Goal: Task Accomplishment & Management: Use online tool/utility

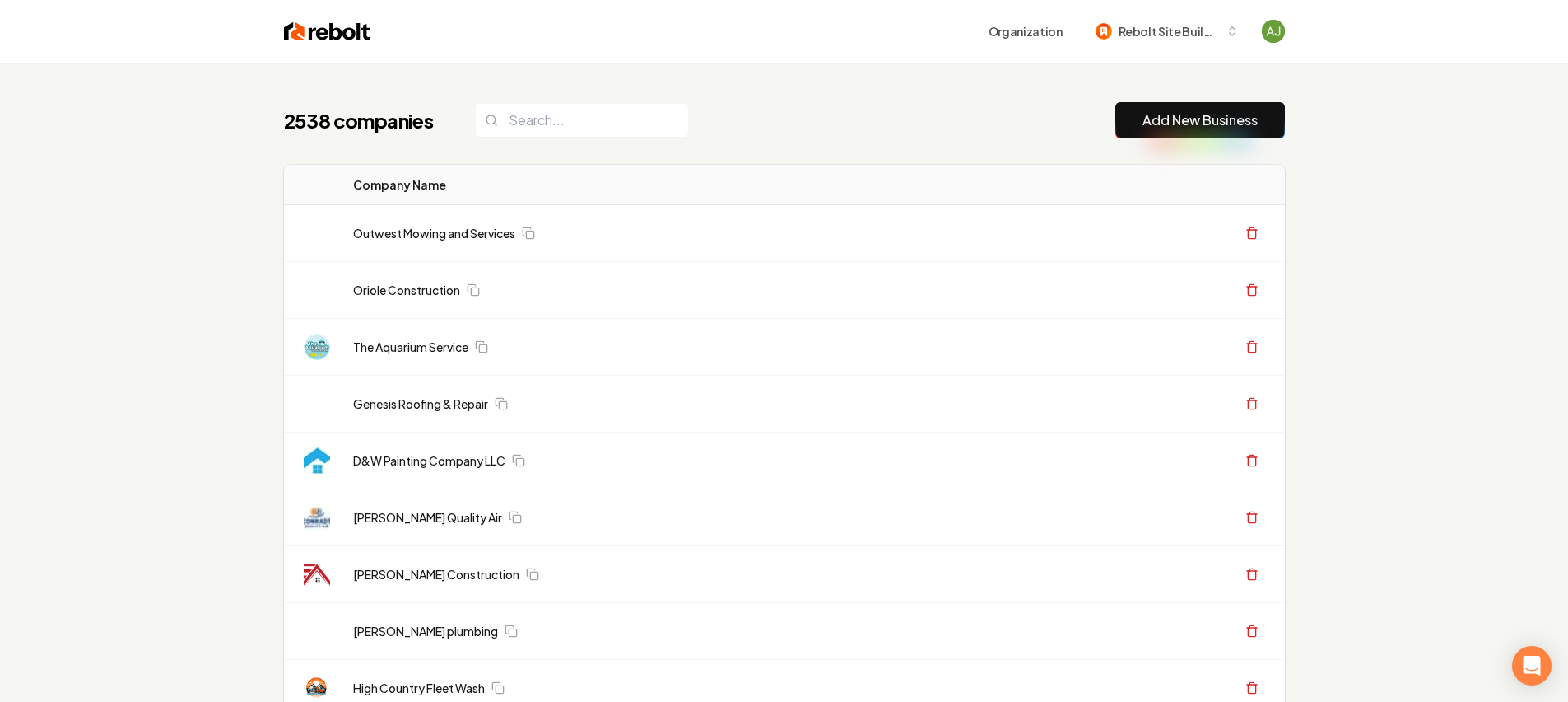
click at [1167, 139] on button "Add New Business" at bounding box center [1201, 120] width 170 height 36
click at [1151, 126] on link "Add New Business" at bounding box center [1200, 120] width 115 height 20
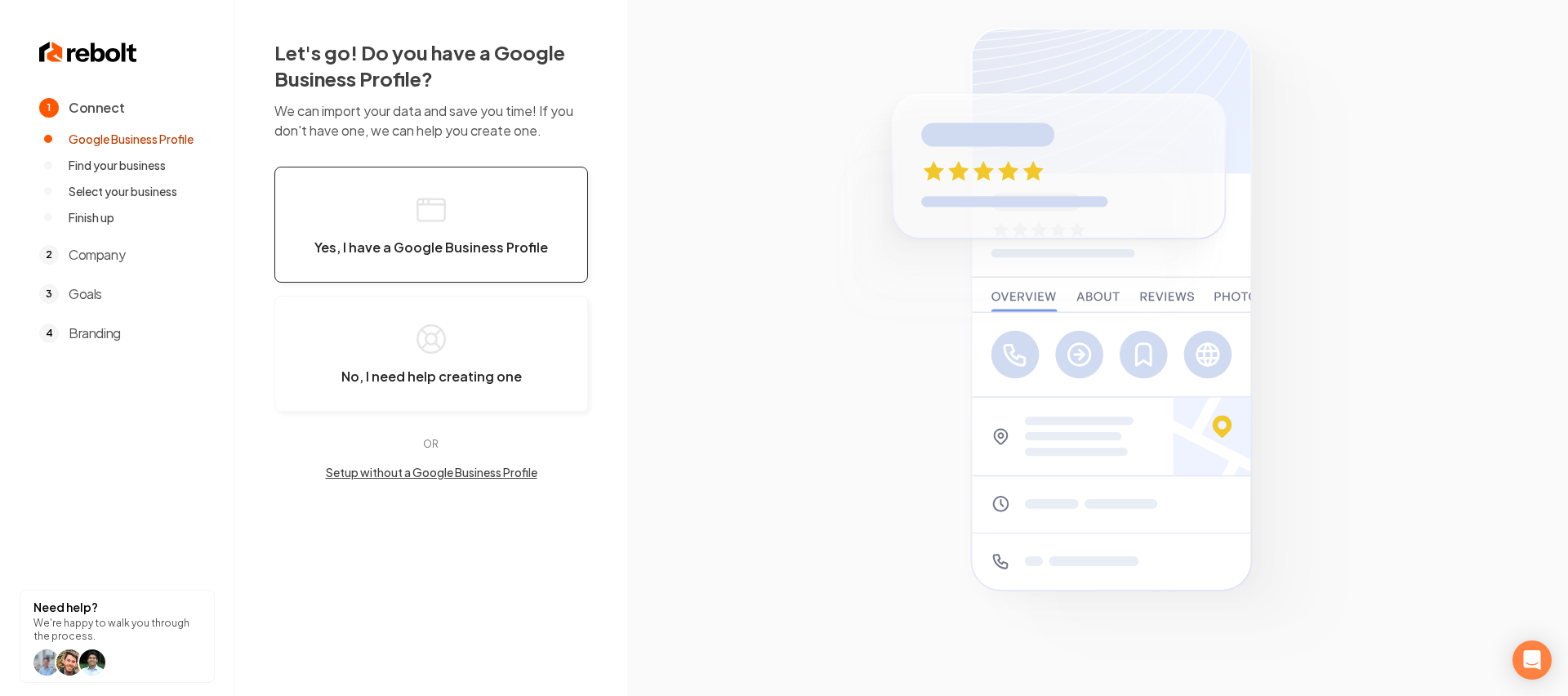
click at [385, 247] on span "Yes, I have a Google Business Profile" at bounding box center [431, 247] width 234 height 16
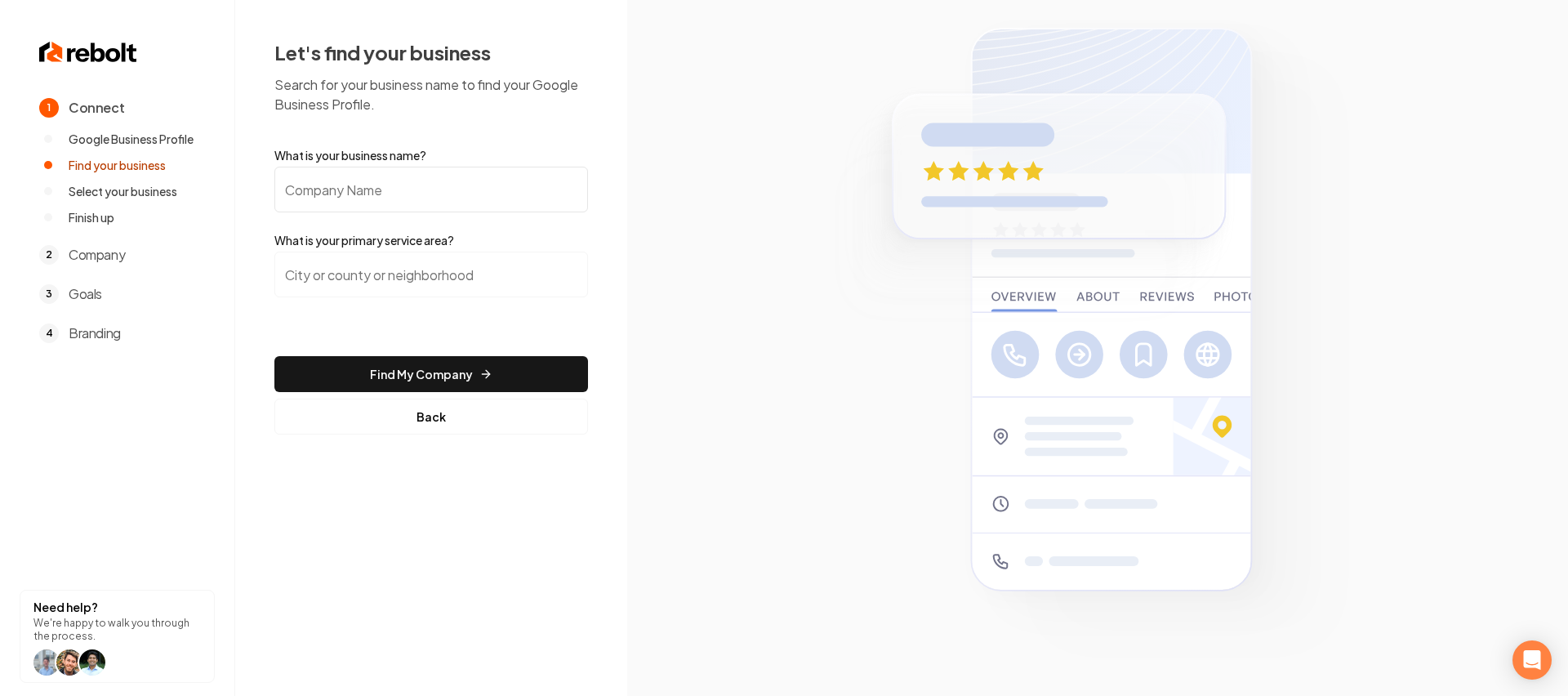
click at [365, 201] on input "What is your business name?" at bounding box center [430, 189] width 313 height 46
type input "Polar Bear Conditioned Air"
click at [339, 308] on div at bounding box center [430, 284] width 313 height 65
click at [347, 285] on input "search" at bounding box center [430, 274] width 313 height 46
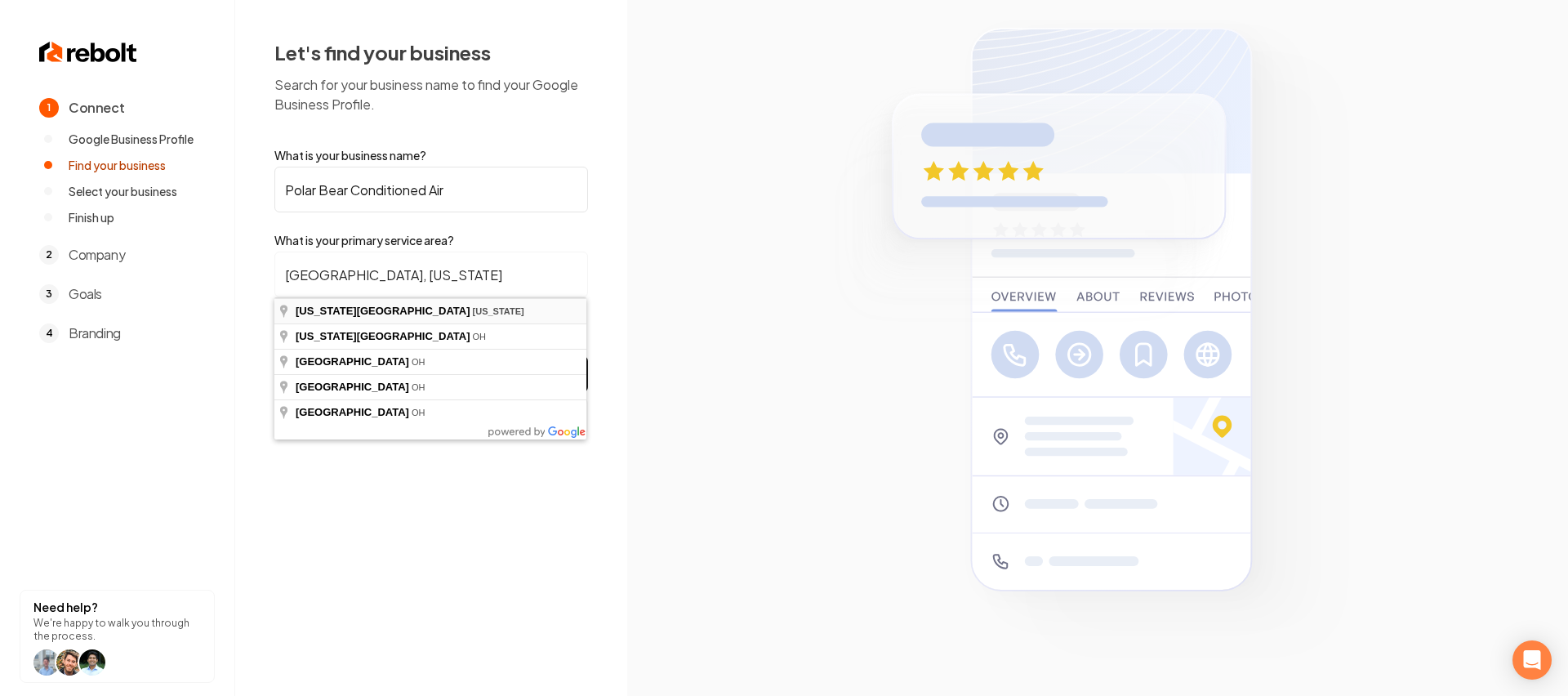
type input "[US_STATE][GEOGRAPHIC_DATA], [US_STATE]"
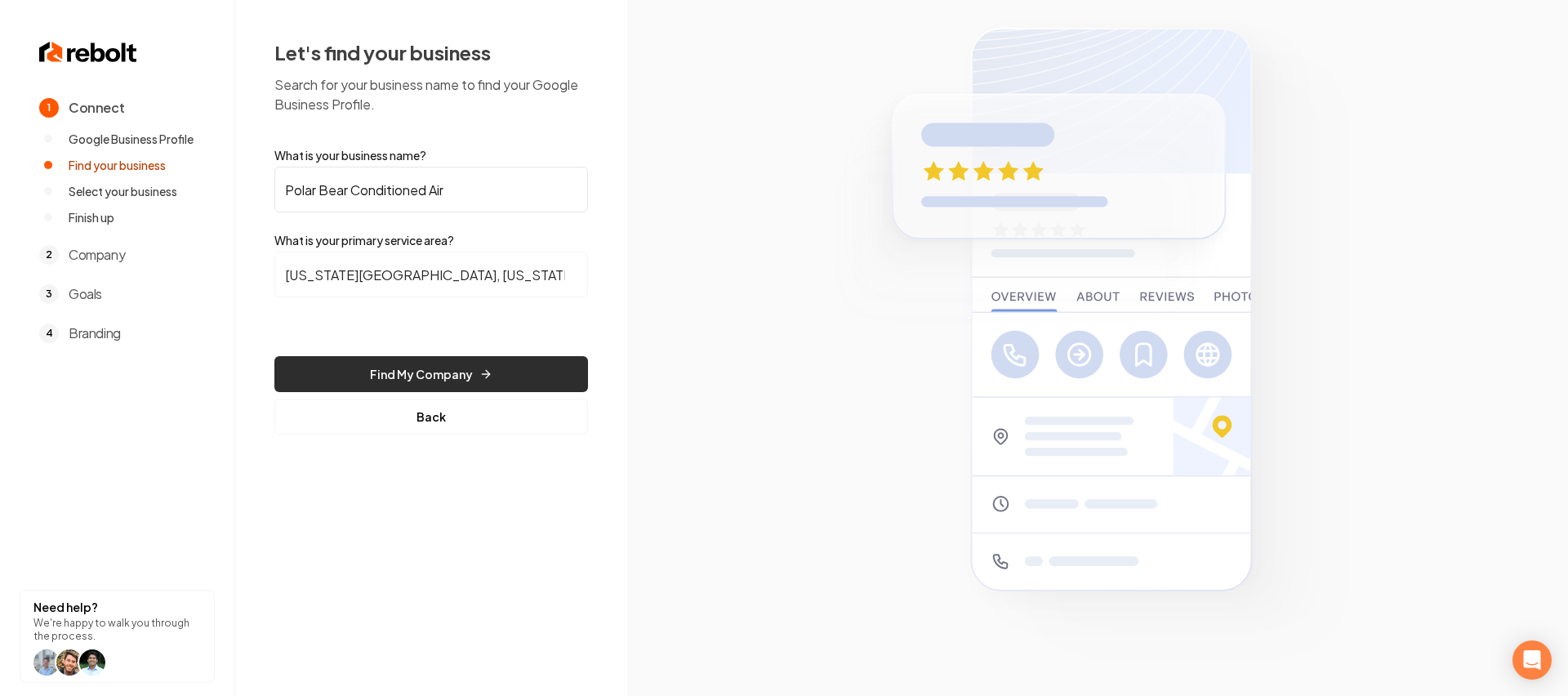
click at [440, 365] on button "Find My Company" at bounding box center [430, 373] width 313 height 36
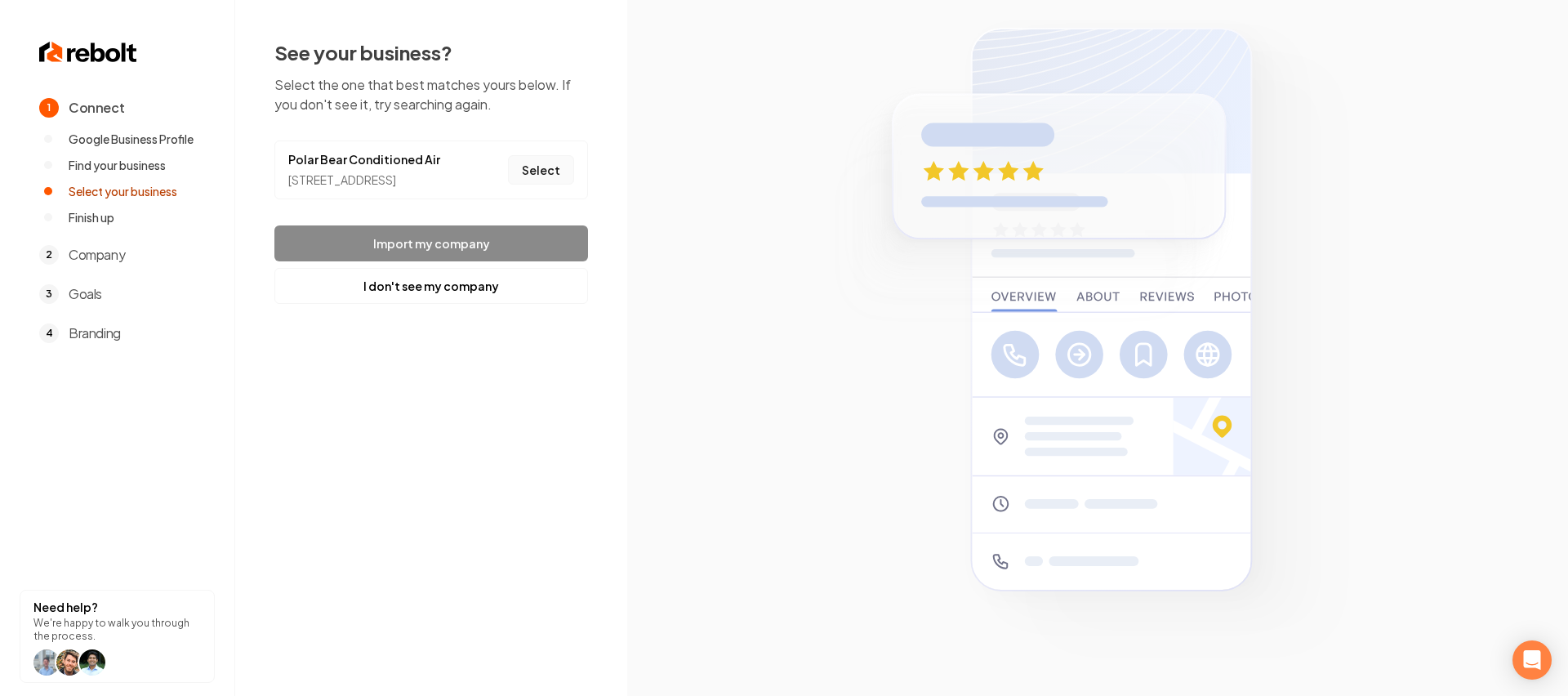
click at [543, 181] on button "Select" at bounding box center [541, 169] width 66 height 29
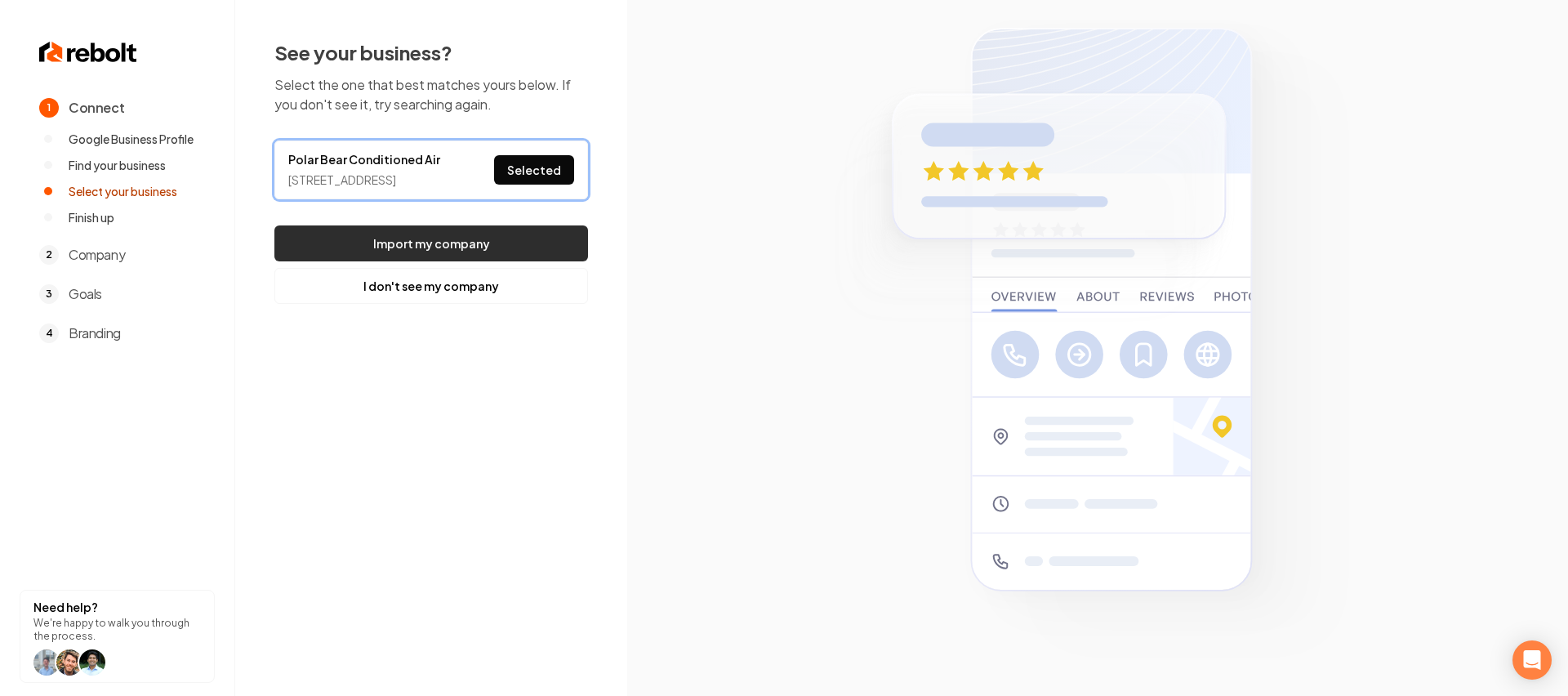
click at [495, 261] on button "Import my company" at bounding box center [430, 243] width 313 height 36
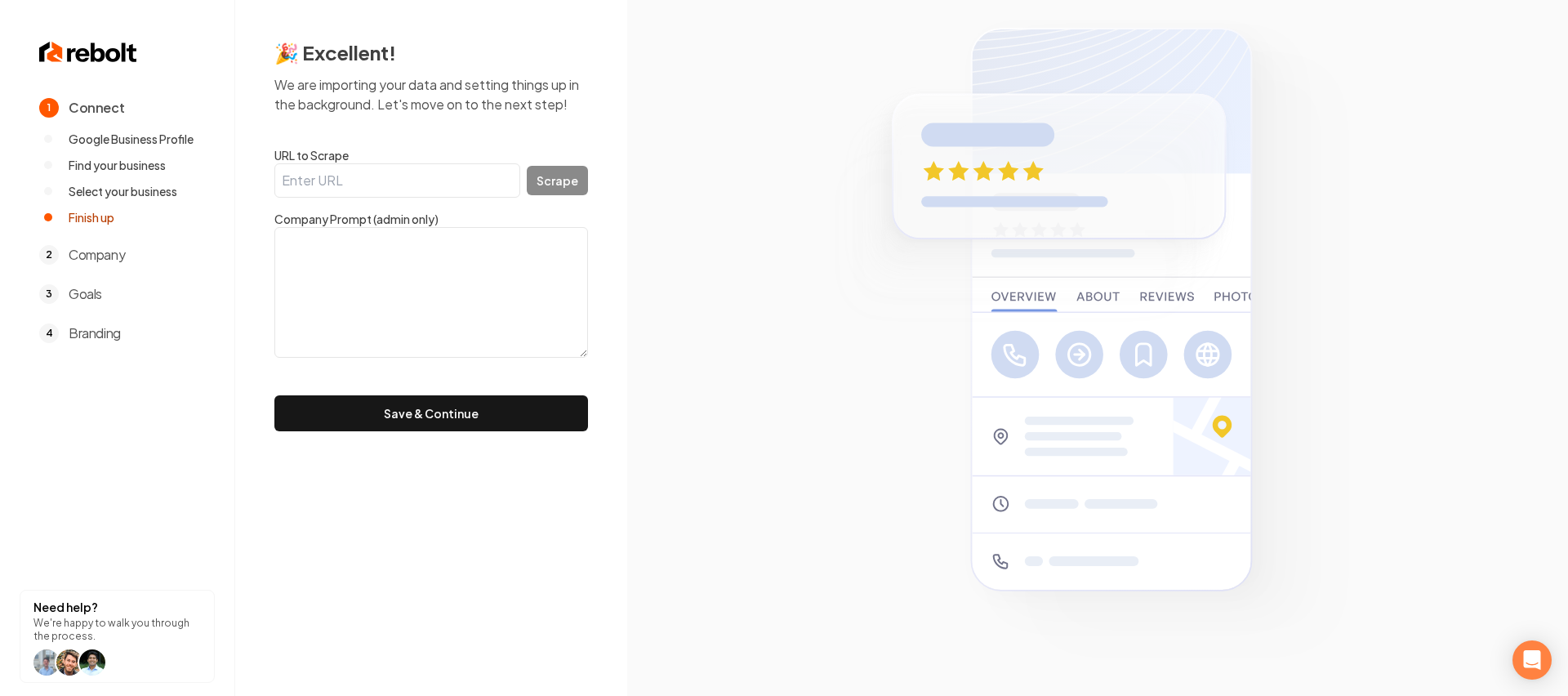
click at [390, 185] on input "URL to Scrape" at bounding box center [397, 181] width 246 height 35
paste input "[URL][DOMAIN_NAME]"
type input "[URL][DOMAIN_NAME]"
click at [583, 191] on button "Scrape" at bounding box center [557, 180] width 61 height 29
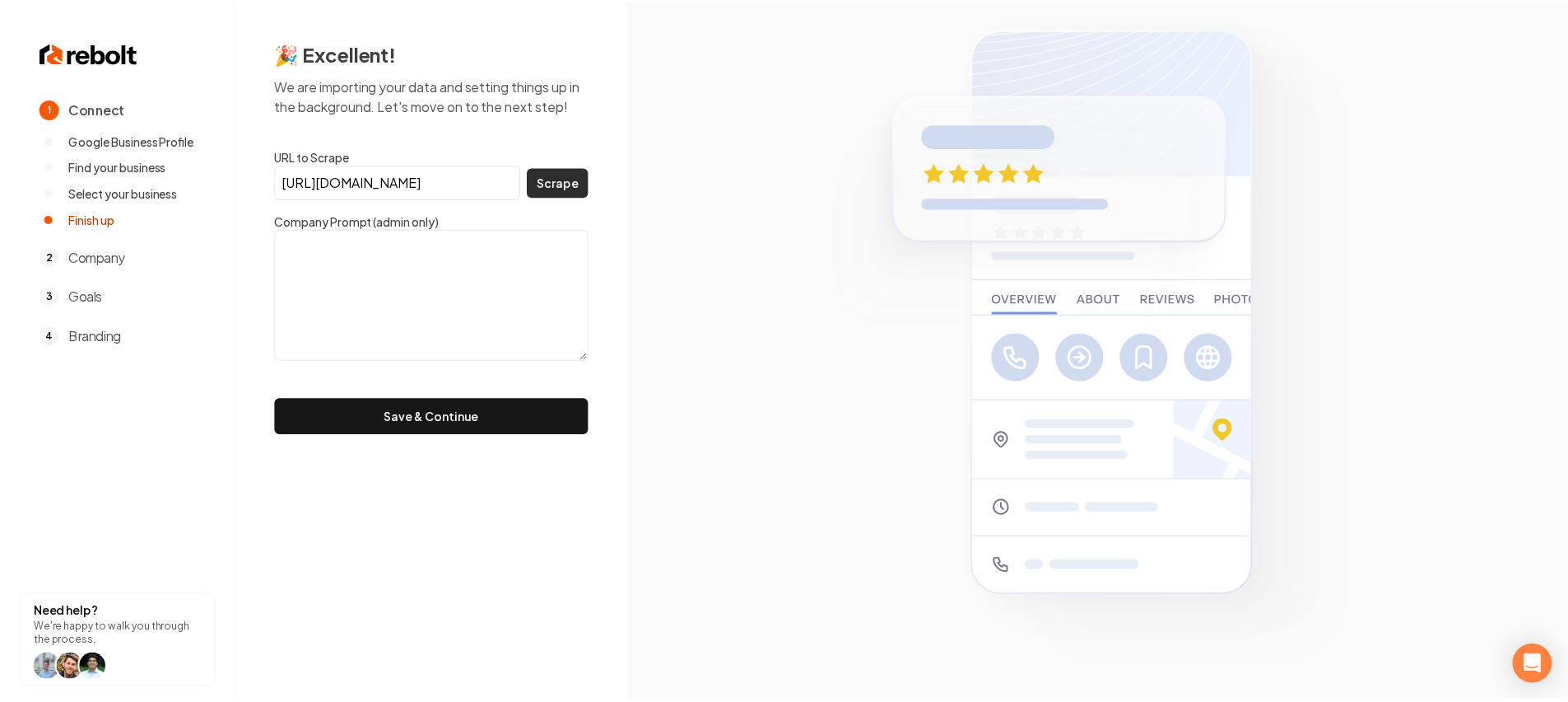
scroll to position [0, 0]
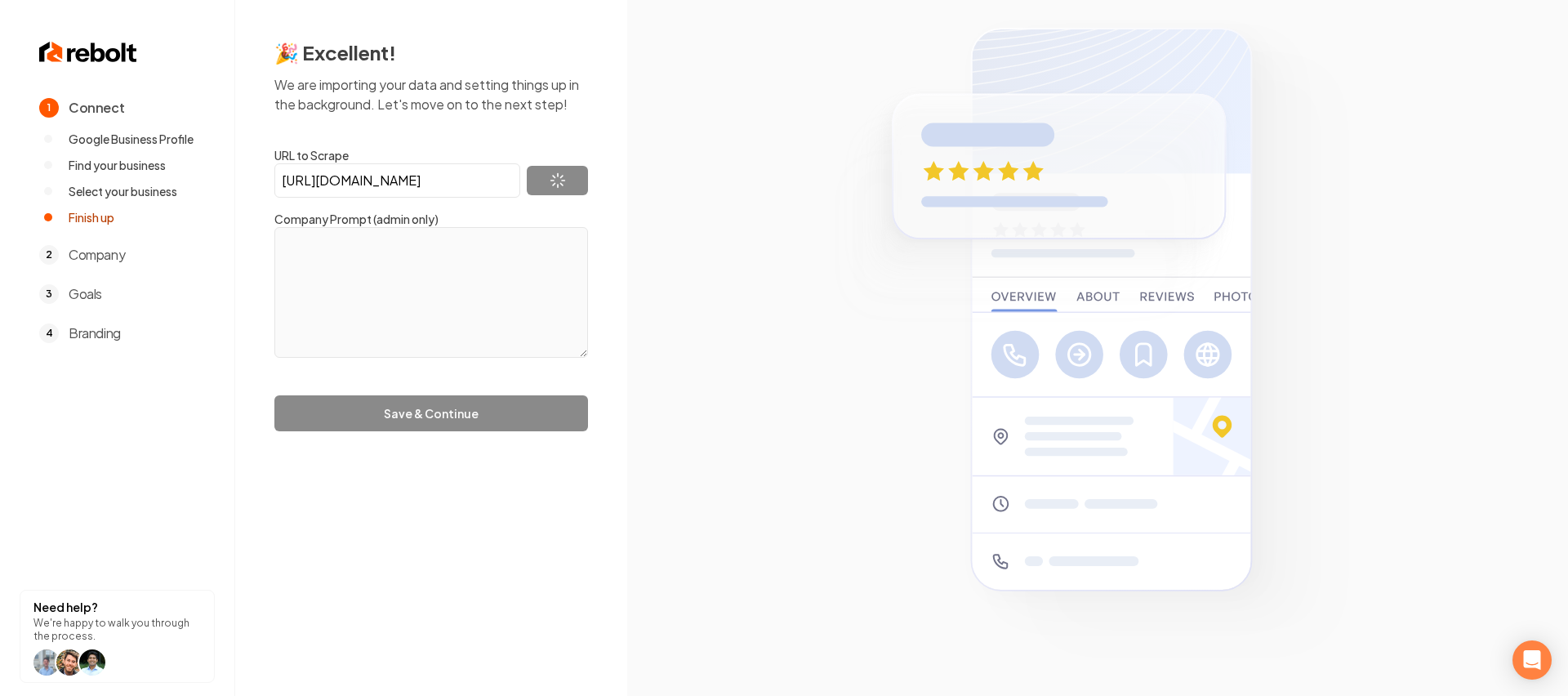
type textarea "Our systems have detected unusual traffic from your computer network. This page…"
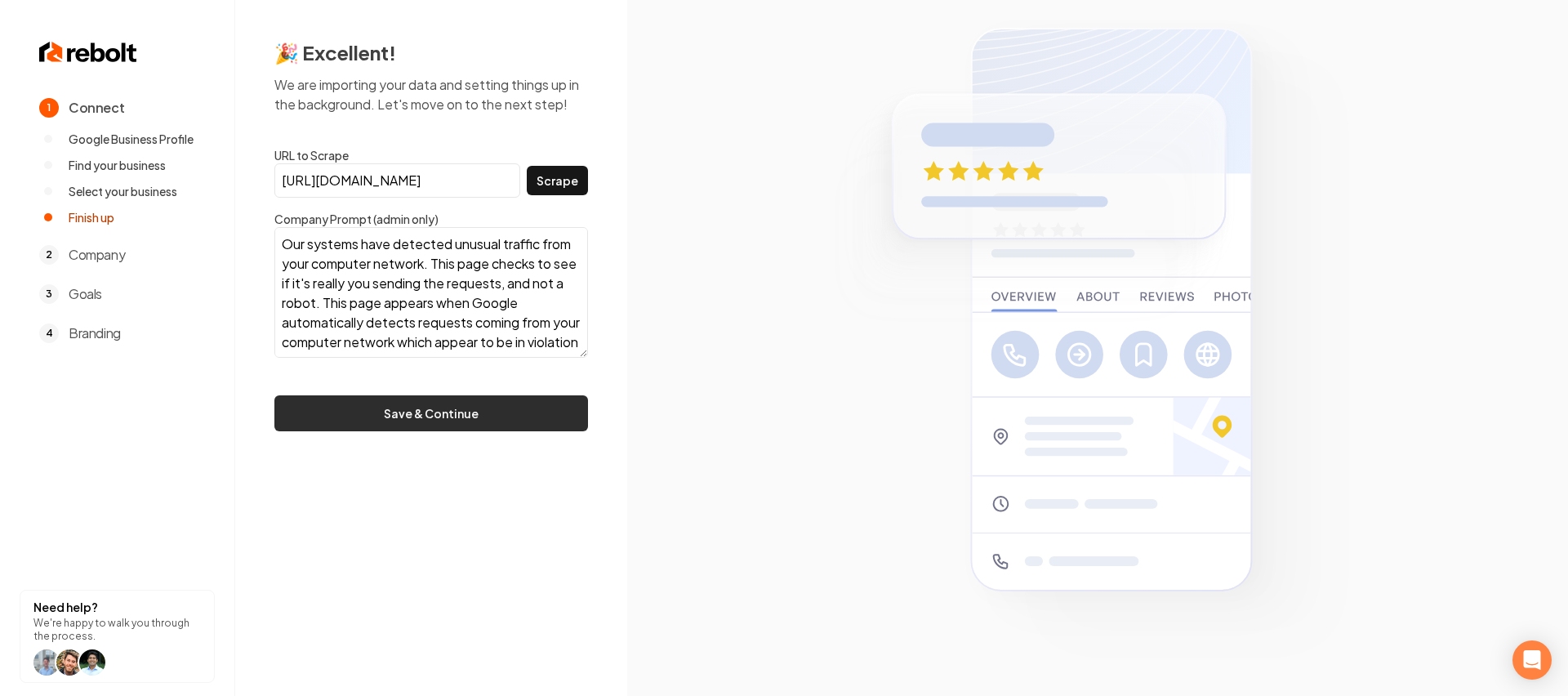
click at [510, 409] on button "Save & Continue" at bounding box center [430, 413] width 313 height 36
click at [549, 164] on div "[URL][DOMAIN_NAME] Scrape" at bounding box center [430, 181] width 313 height 35
click at [556, 172] on button "Scrape" at bounding box center [557, 180] width 61 height 29
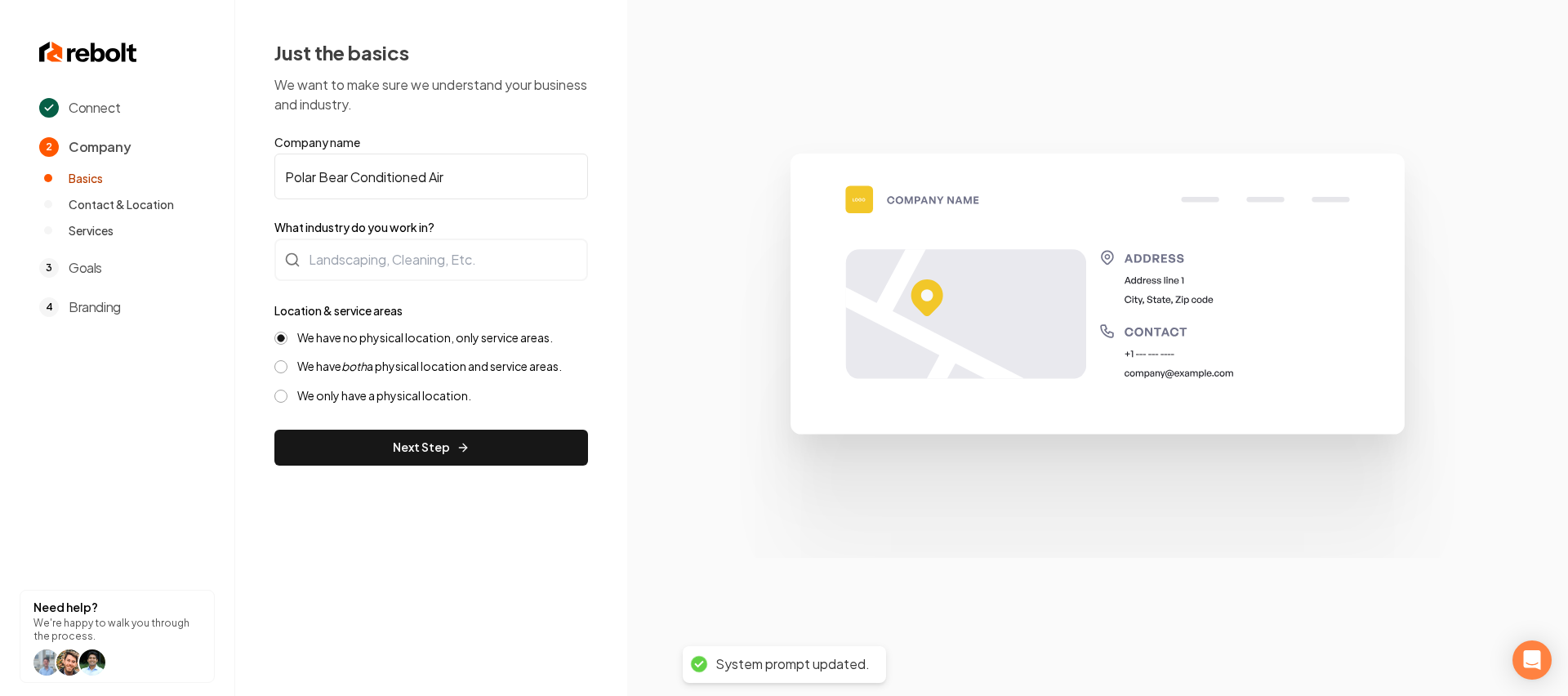
drag, startPoint x: 448, startPoint y: 237, endPoint x: 429, endPoint y: 258, distance: 28.3
click at [448, 238] on form "Company name Polar Bear Conditioned Air What industry do you work in? Location …" at bounding box center [430, 299] width 313 height 331
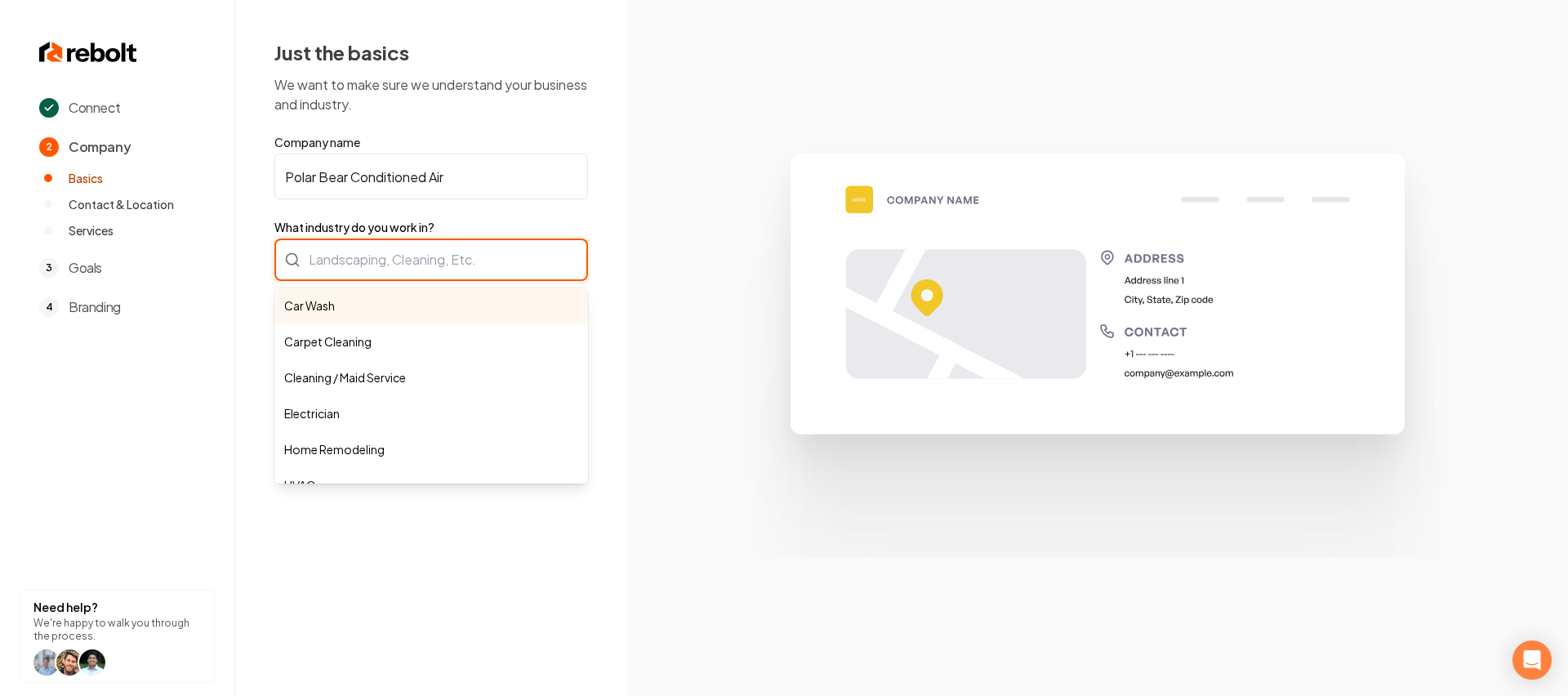
click at [429, 258] on div "Car Wash Carpet Cleaning Cleaning / Maid Service Electrician Home Remodeling HV…" at bounding box center [430, 259] width 313 height 42
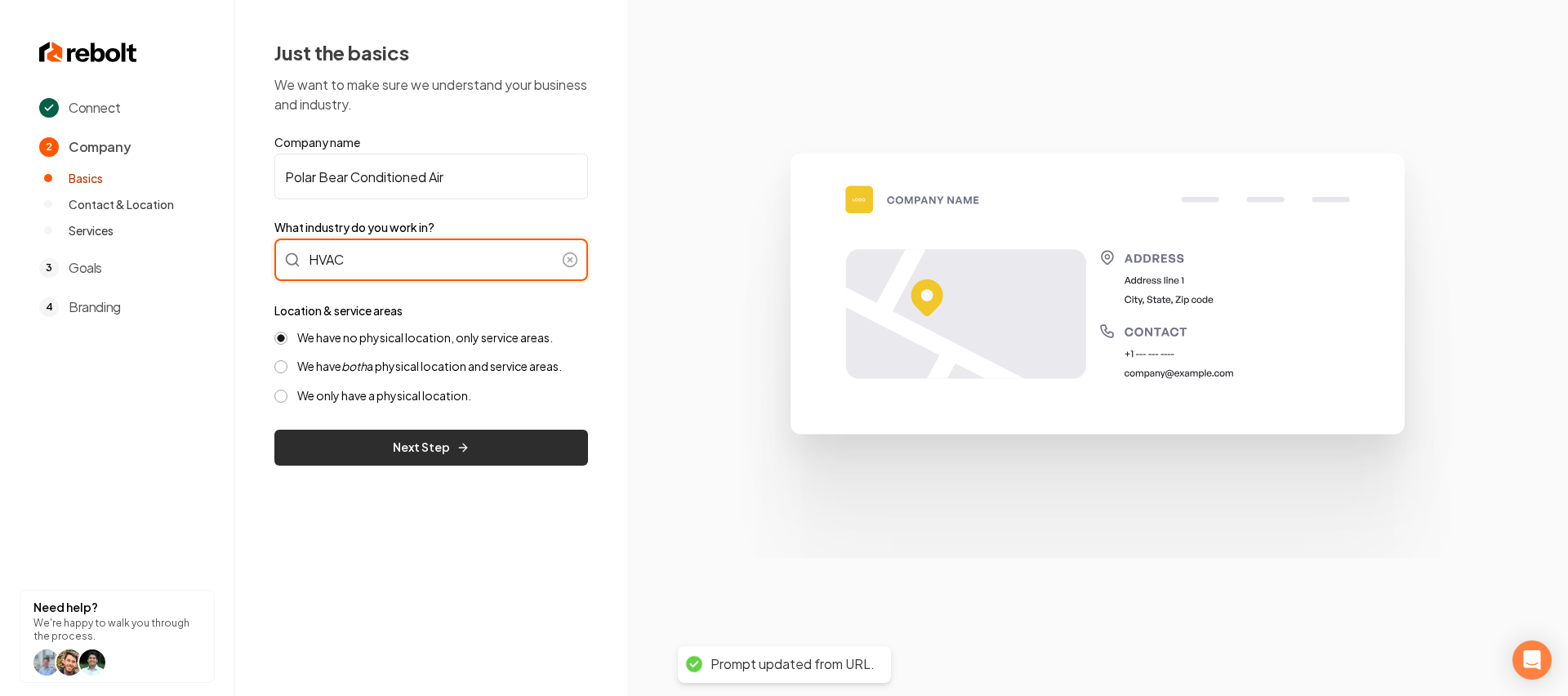
type input "HVAC"
click at [427, 433] on button "Next Step" at bounding box center [430, 447] width 313 height 36
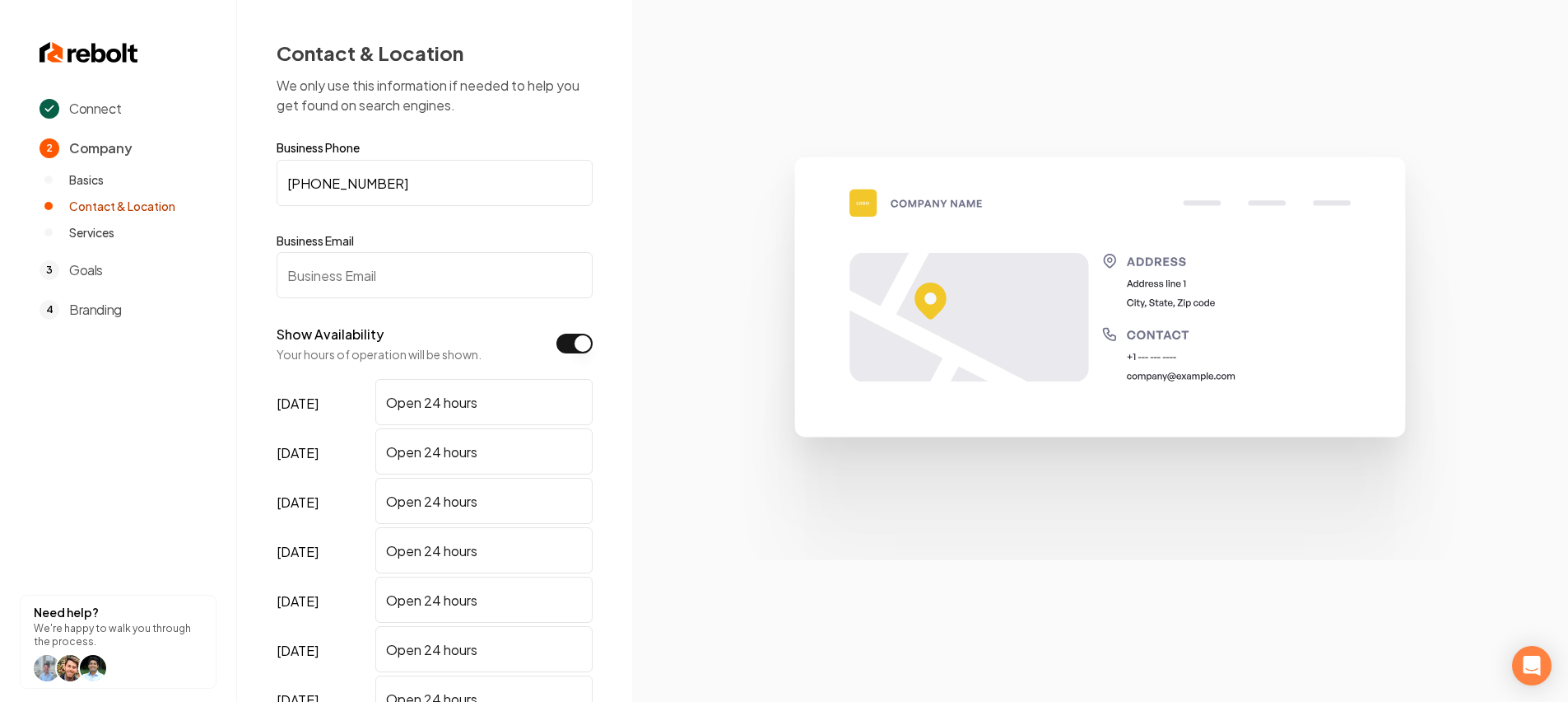
click at [395, 292] on input "Business Email" at bounding box center [434, 275] width 316 height 46
paste input "[EMAIL_ADDRESS][DOMAIN_NAME]"
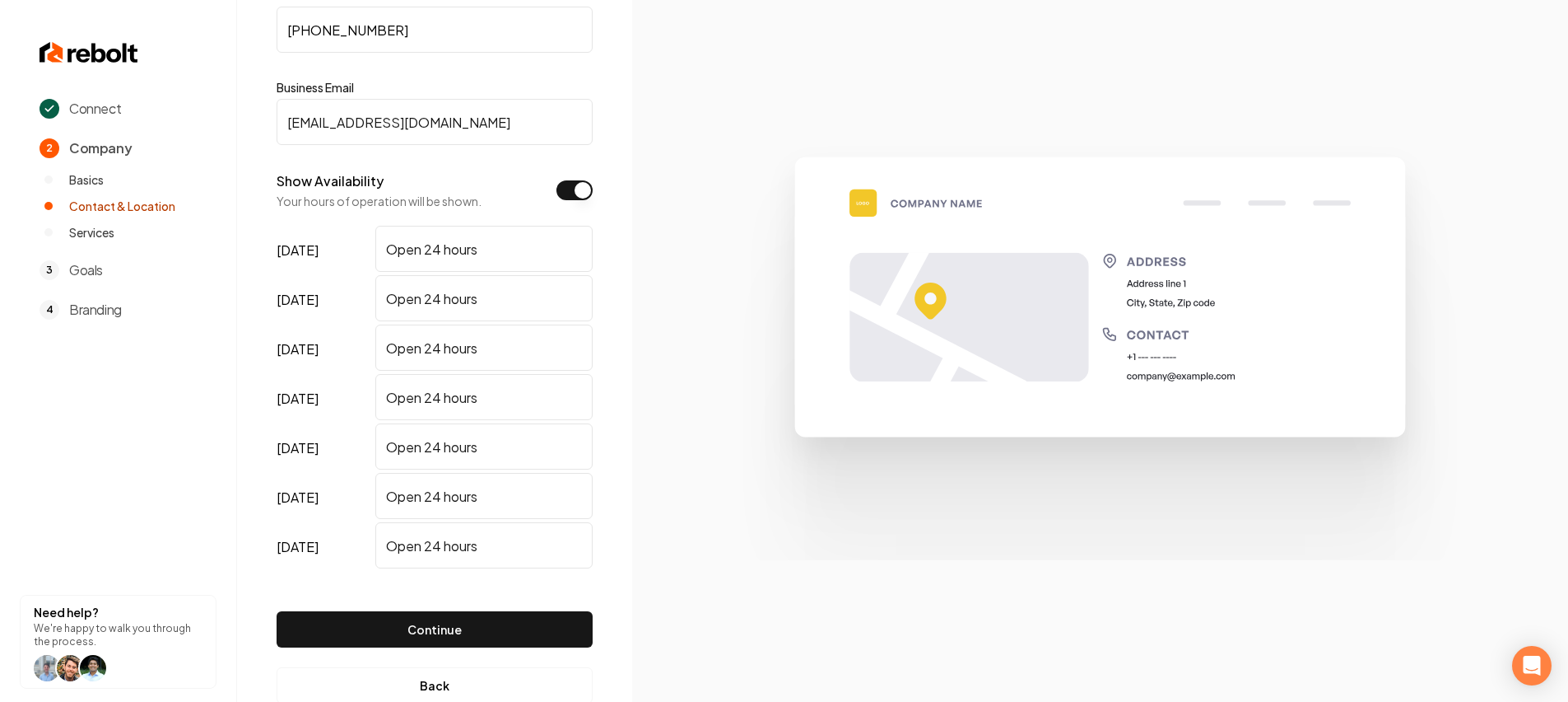
scroll to position [194, 0]
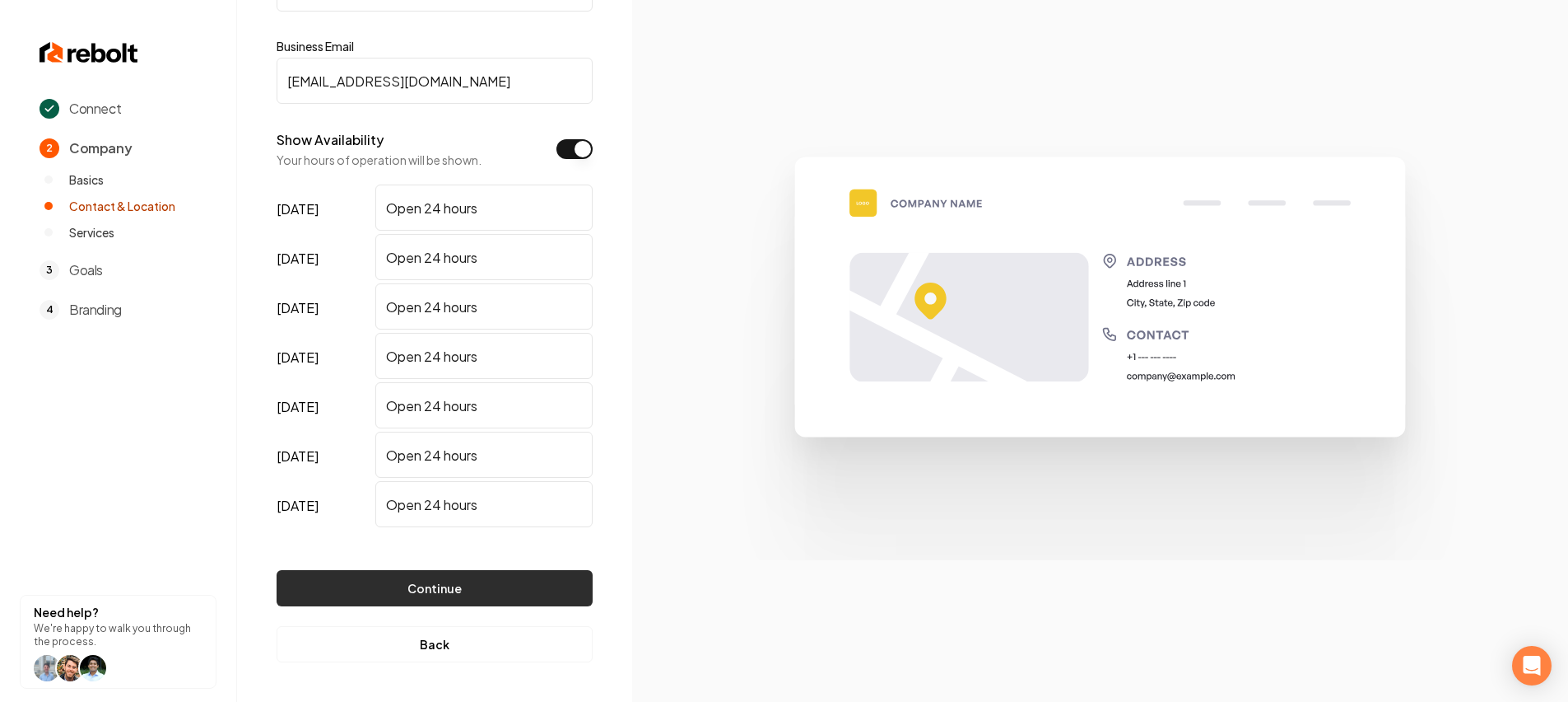
type input "[EMAIL_ADDRESS][DOMAIN_NAME]"
click at [457, 574] on button "Continue" at bounding box center [434, 588] width 316 height 36
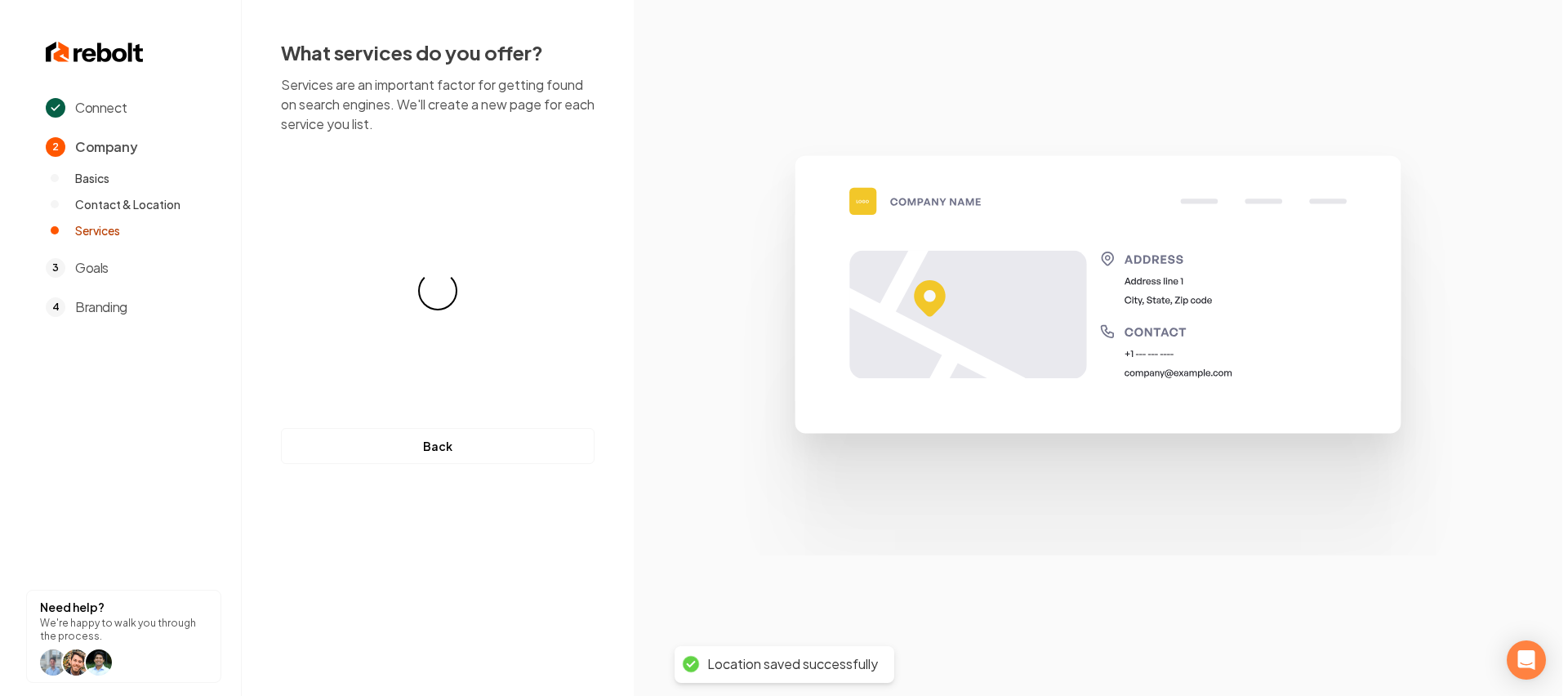
scroll to position [0, 0]
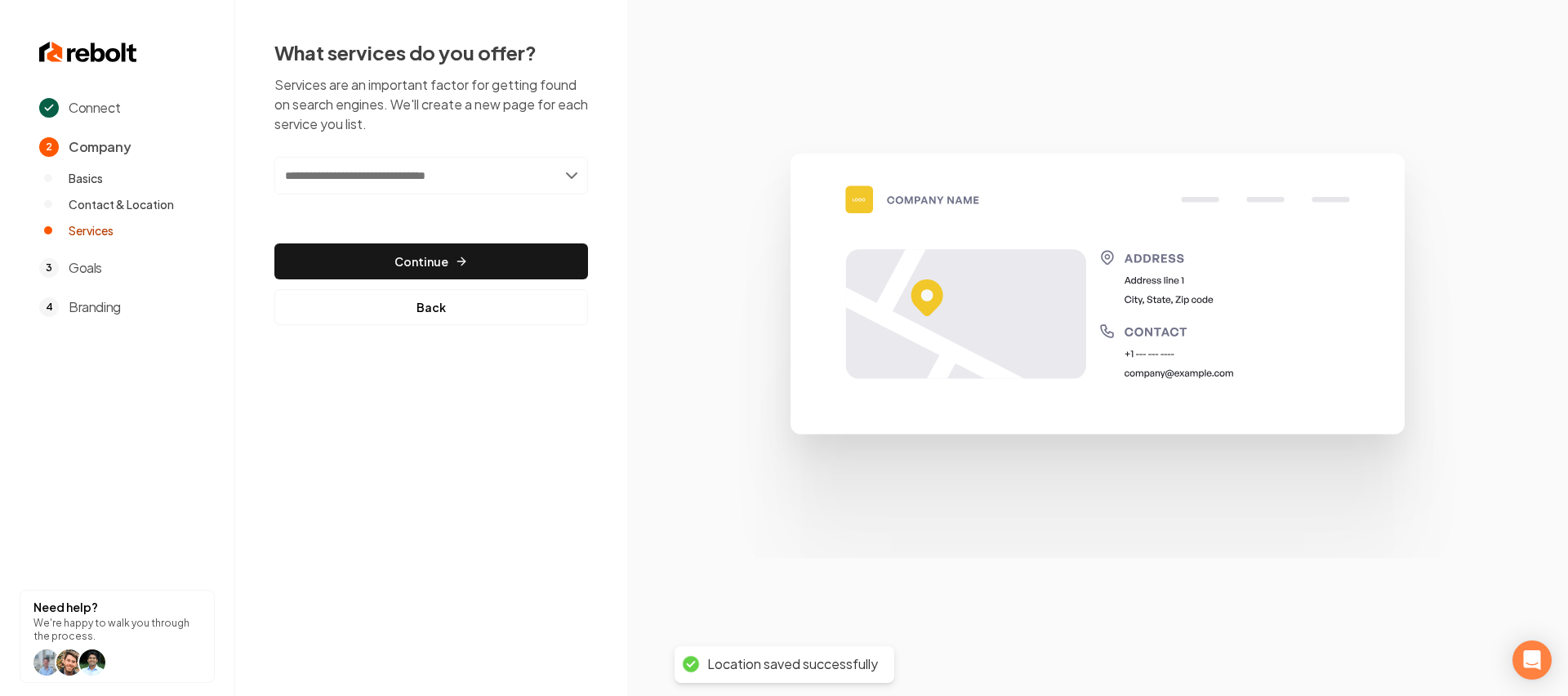
click at [430, 181] on input "text" at bounding box center [430, 176] width 313 height 37
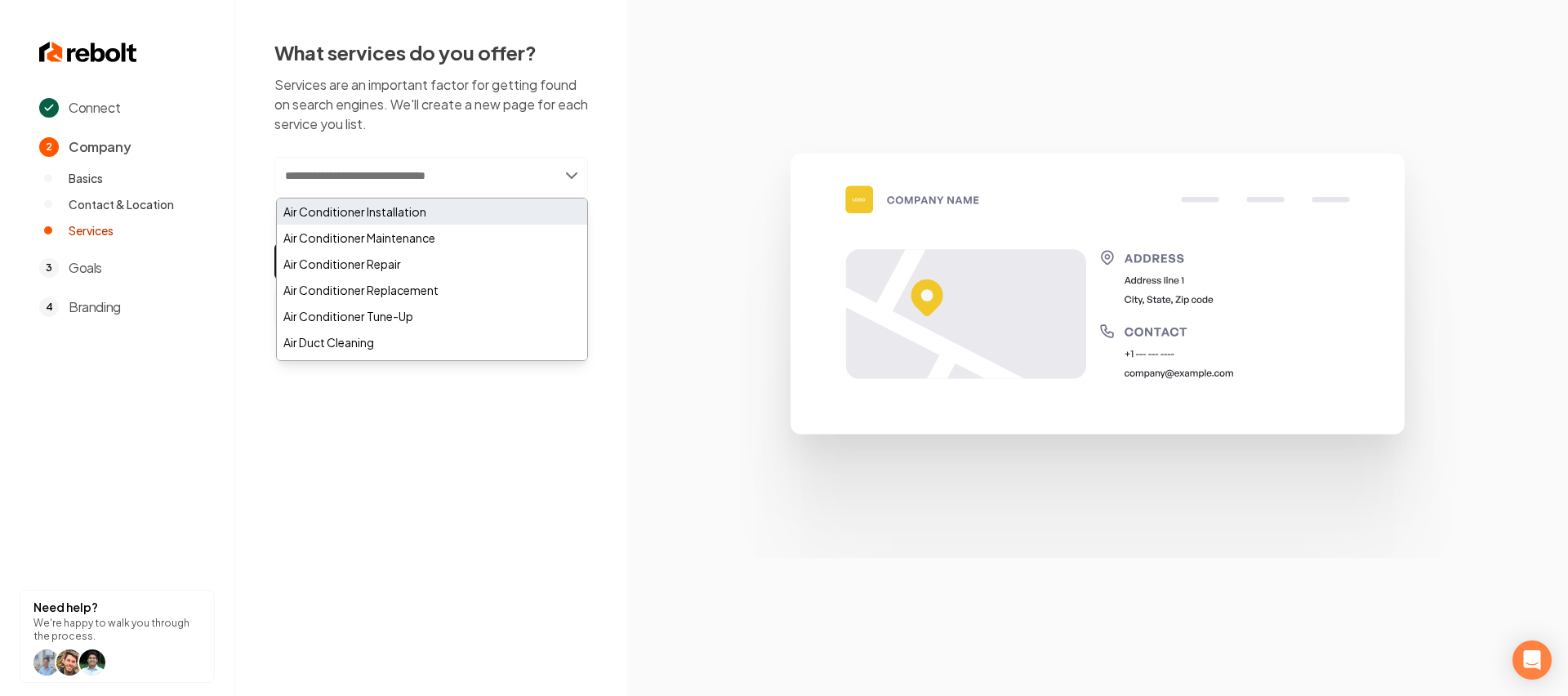
click at [403, 211] on div "Air Conditioner Installation" at bounding box center [432, 211] width 311 height 26
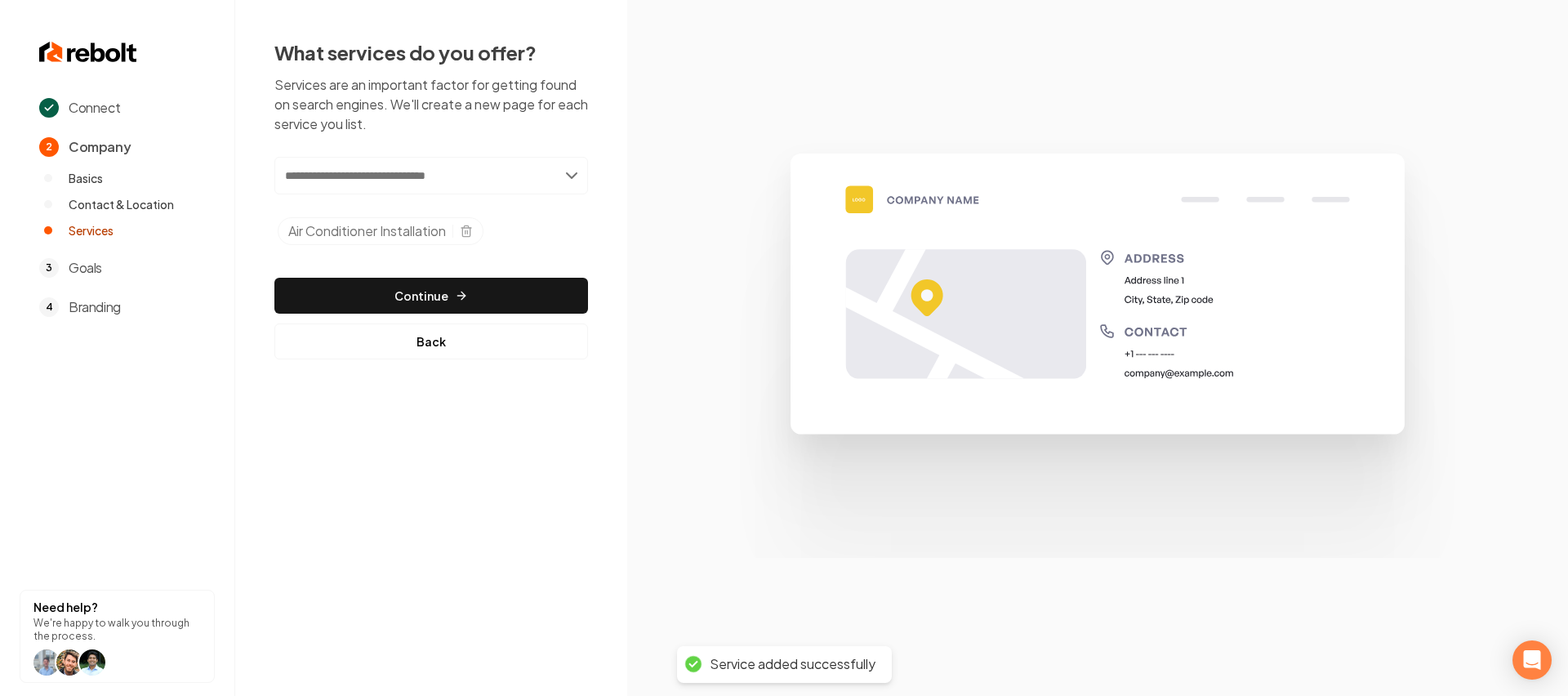
click at [433, 176] on input "text" at bounding box center [430, 176] width 313 height 37
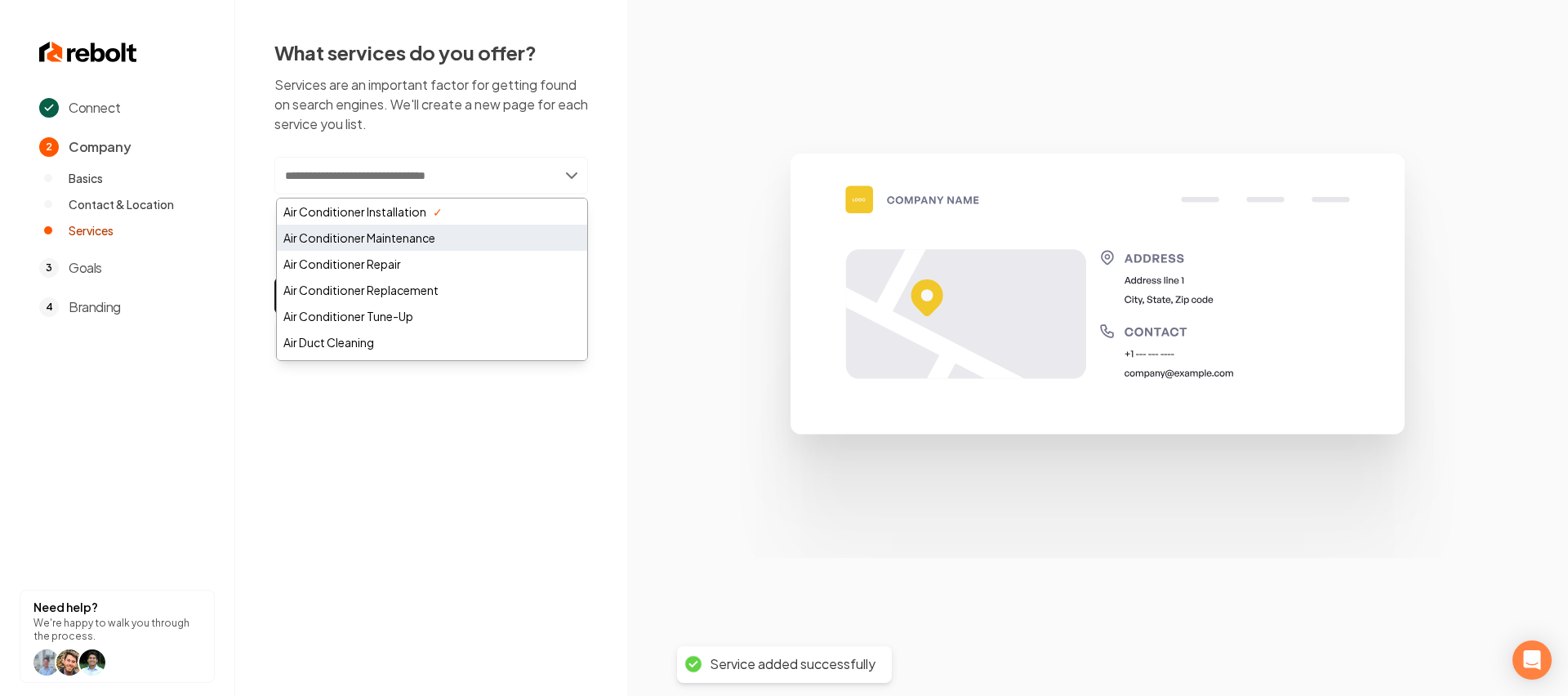
click at [408, 238] on div "Air Conditioner Maintenance" at bounding box center [432, 238] width 311 height 26
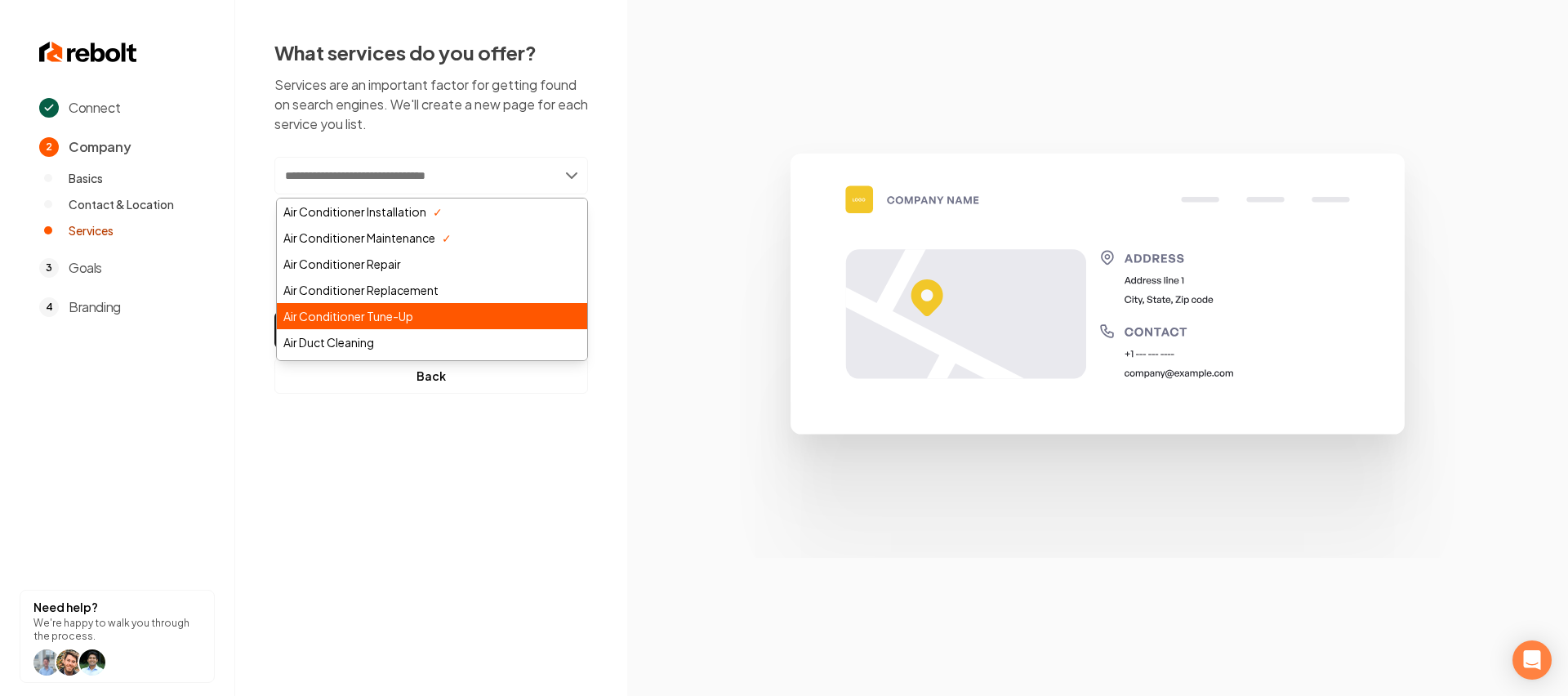
click at [388, 322] on div "Air Conditioner Tune-Up" at bounding box center [432, 316] width 311 height 26
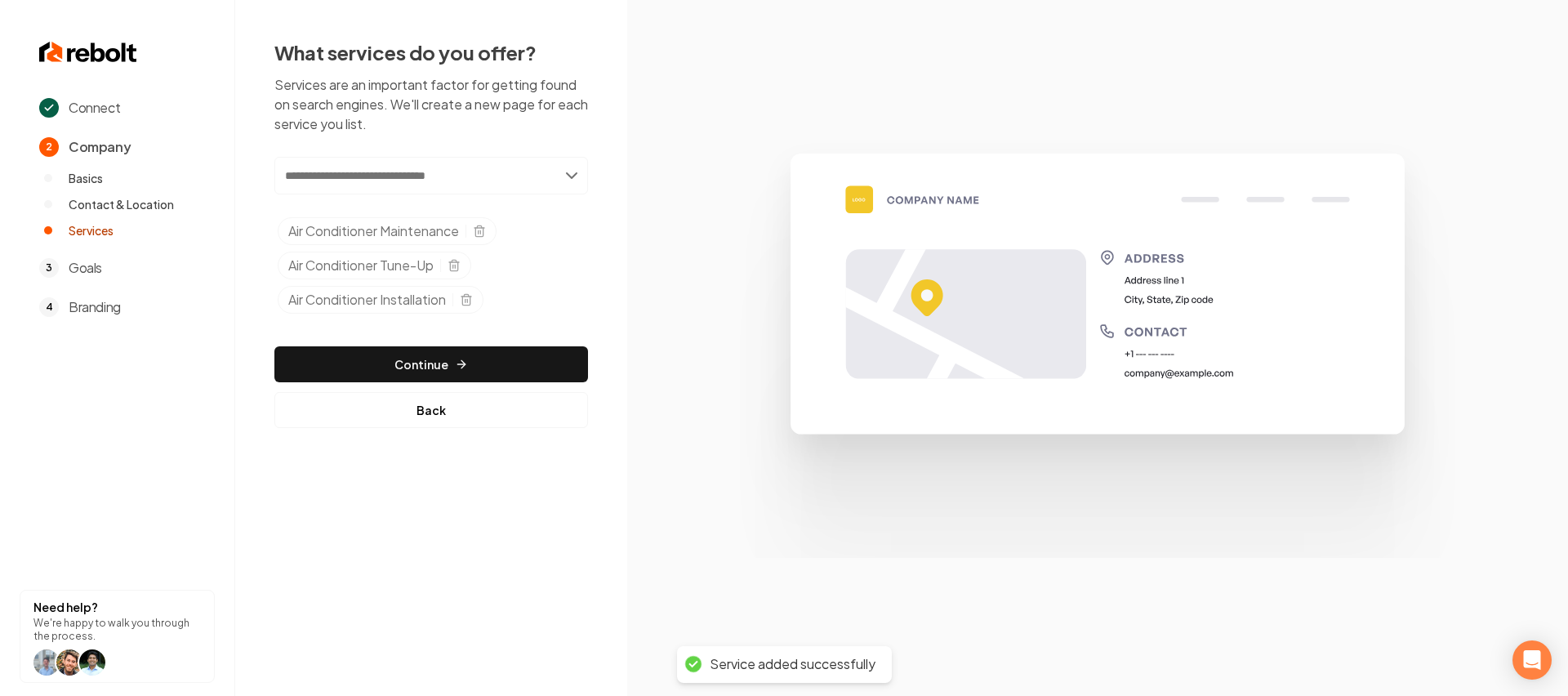
click at [443, 174] on input "text" at bounding box center [430, 176] width 313 height 37
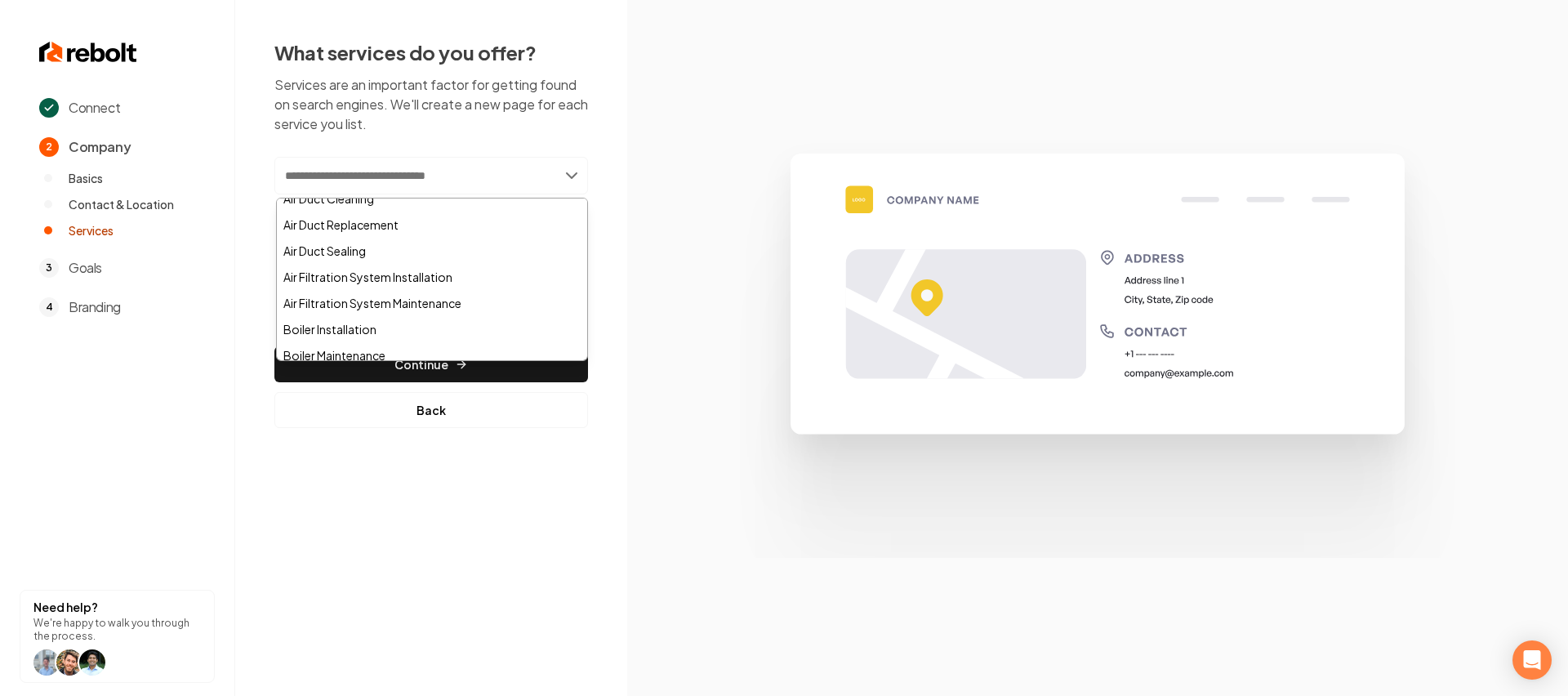
scroll to position [121, 0]
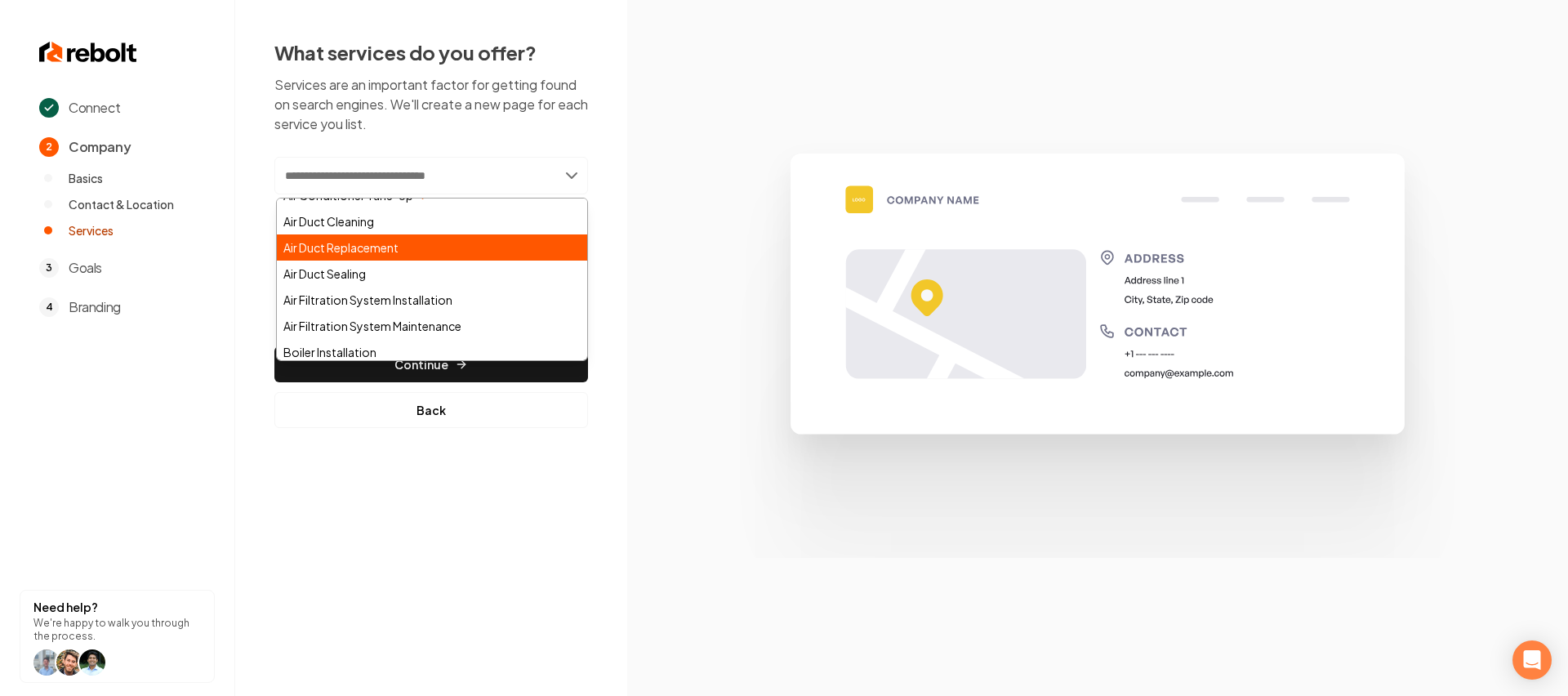
click at [371, 254] on div "Air Duct Replacement" at bounding box center [432, 247] width 311 height 26
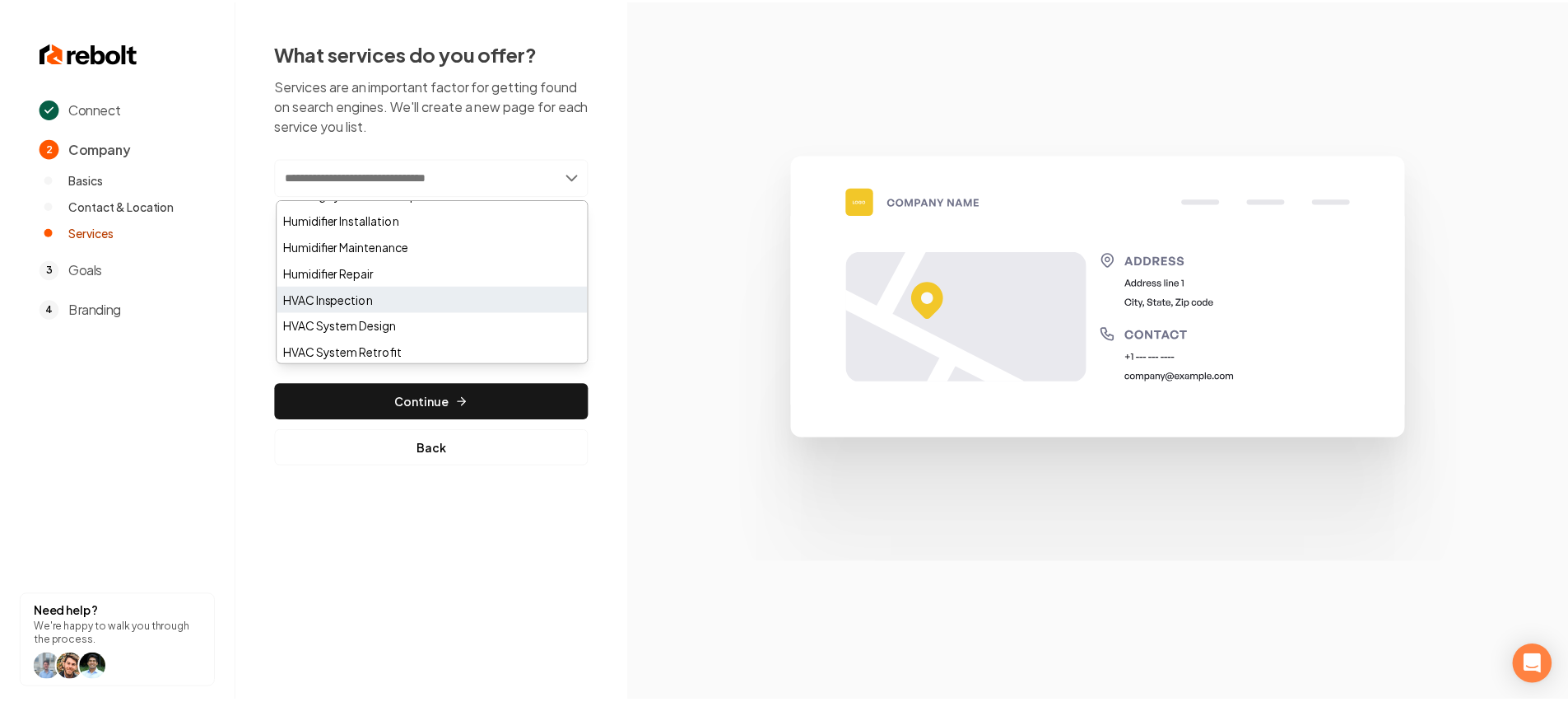
scroll to position [961, 0]
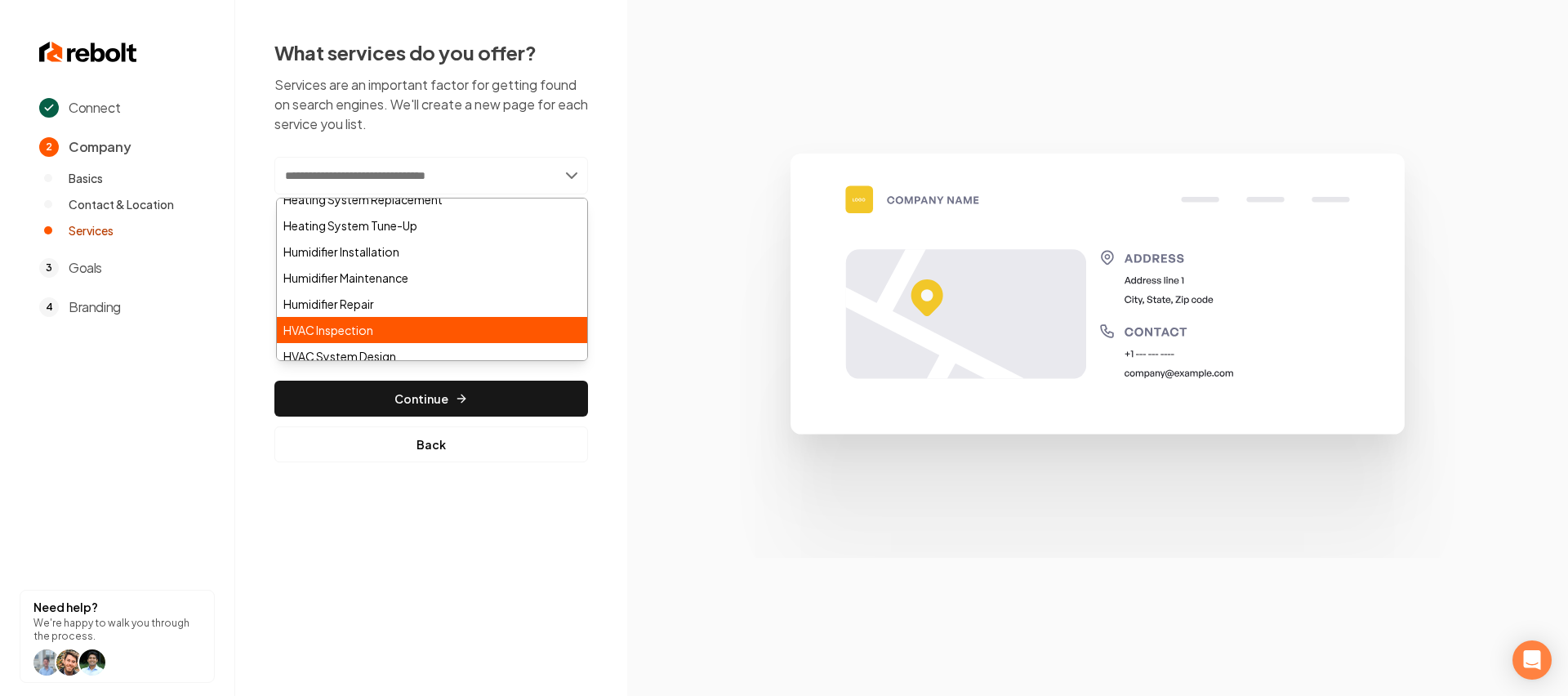
click at [355, 330] on div "HVAC Inspection" at bounding box center [432, 330] width 311 height 26
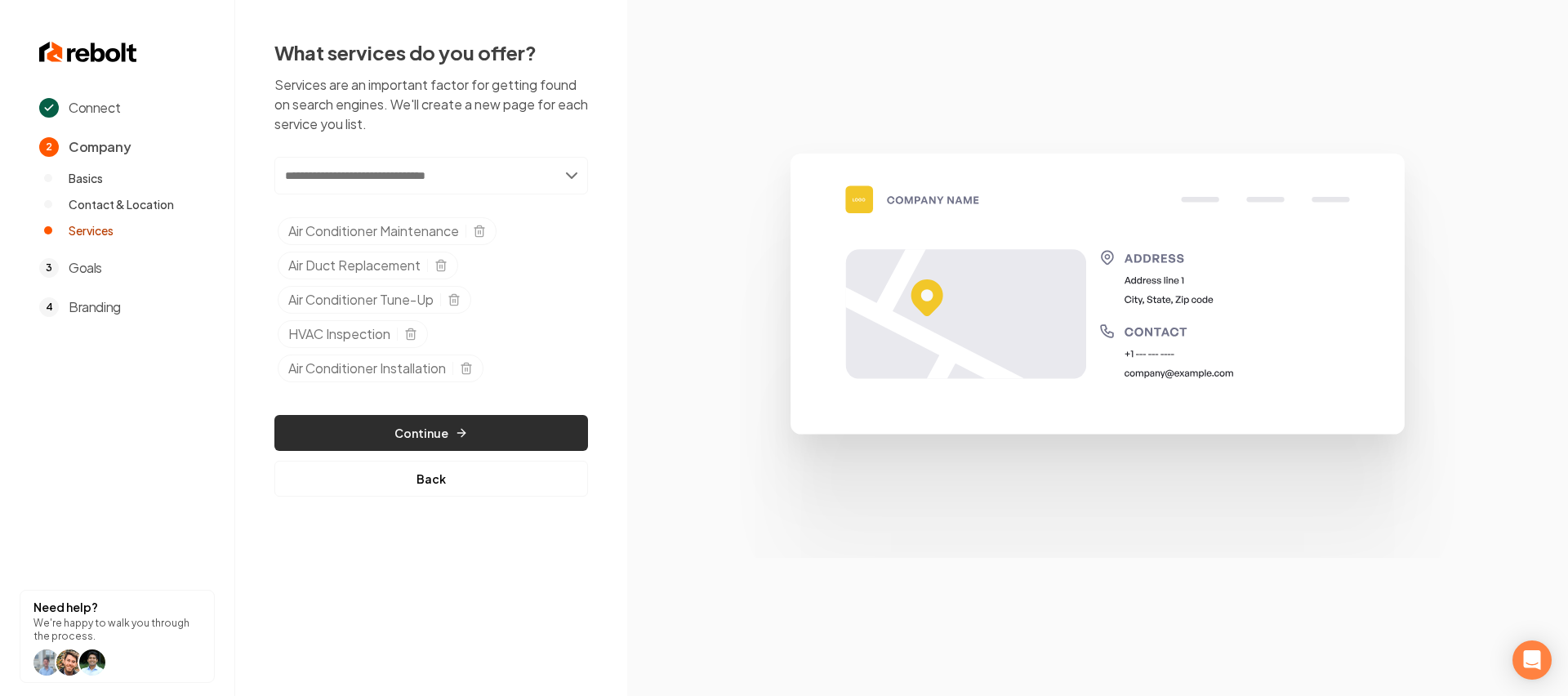
click at [435, 427] on button "Continue" at bounding box center [430, 432] width 313 height 36
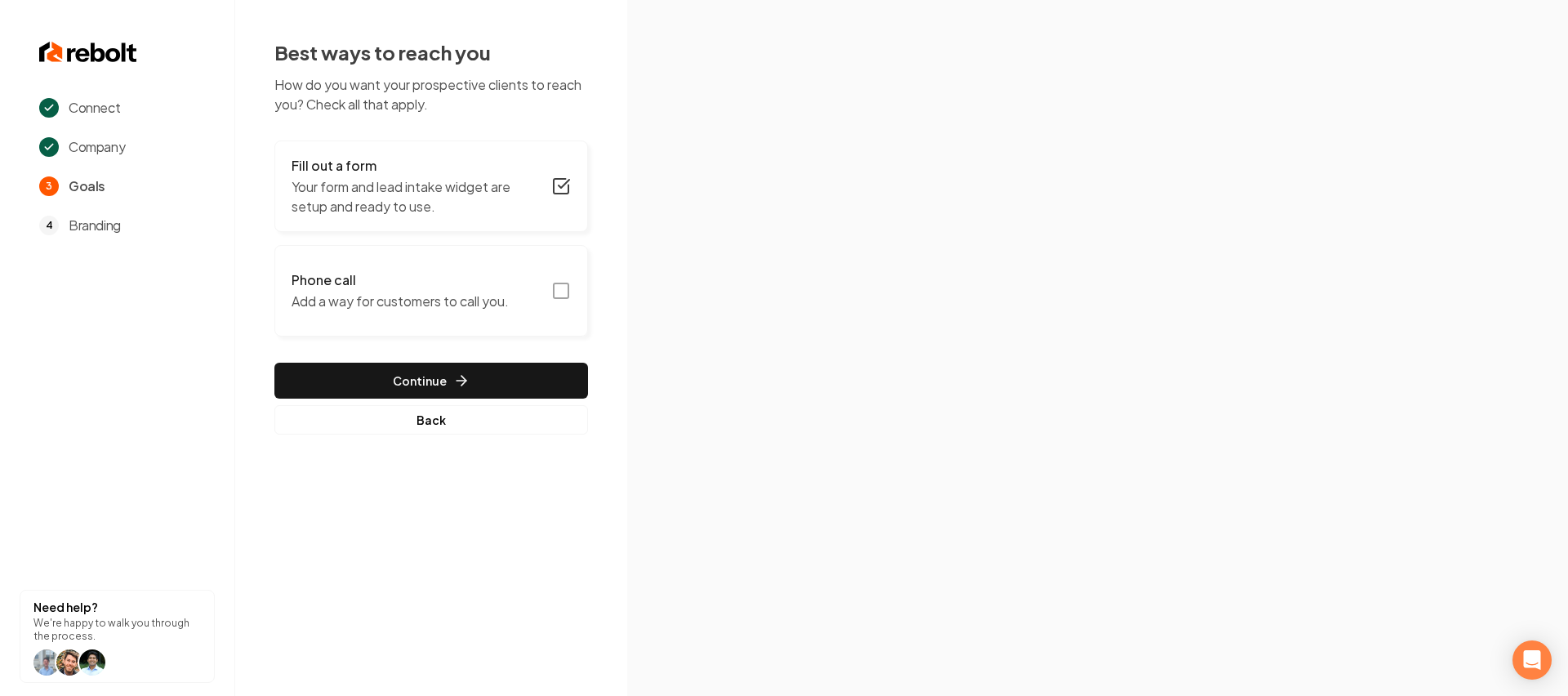
click at [558, 293] on icon "button" at bounding box center [560, 290] width 20 height 20
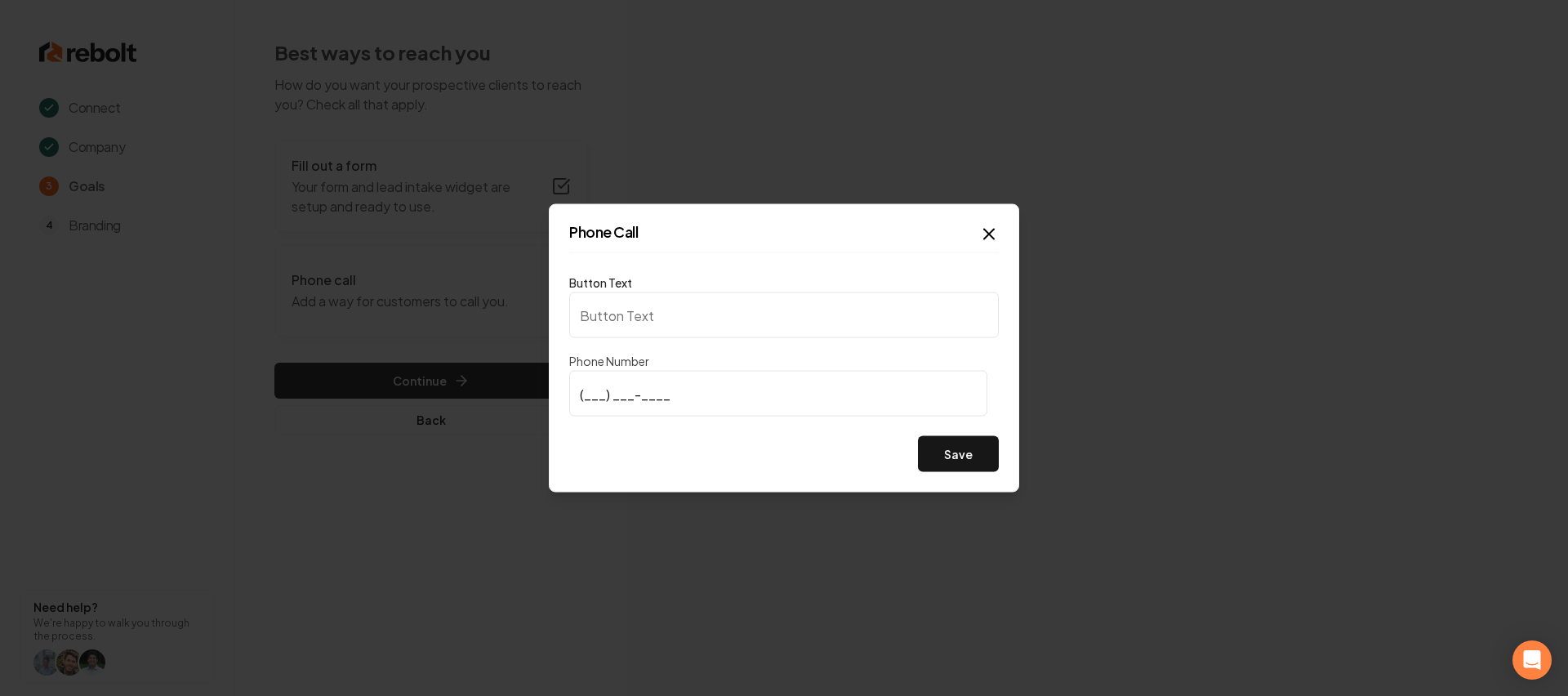
type input "Call us"
type input "[PHONE_NUMBER]"
click at [984, 457] on button "Save" at bounding box center [958, 454] width 80 height 36
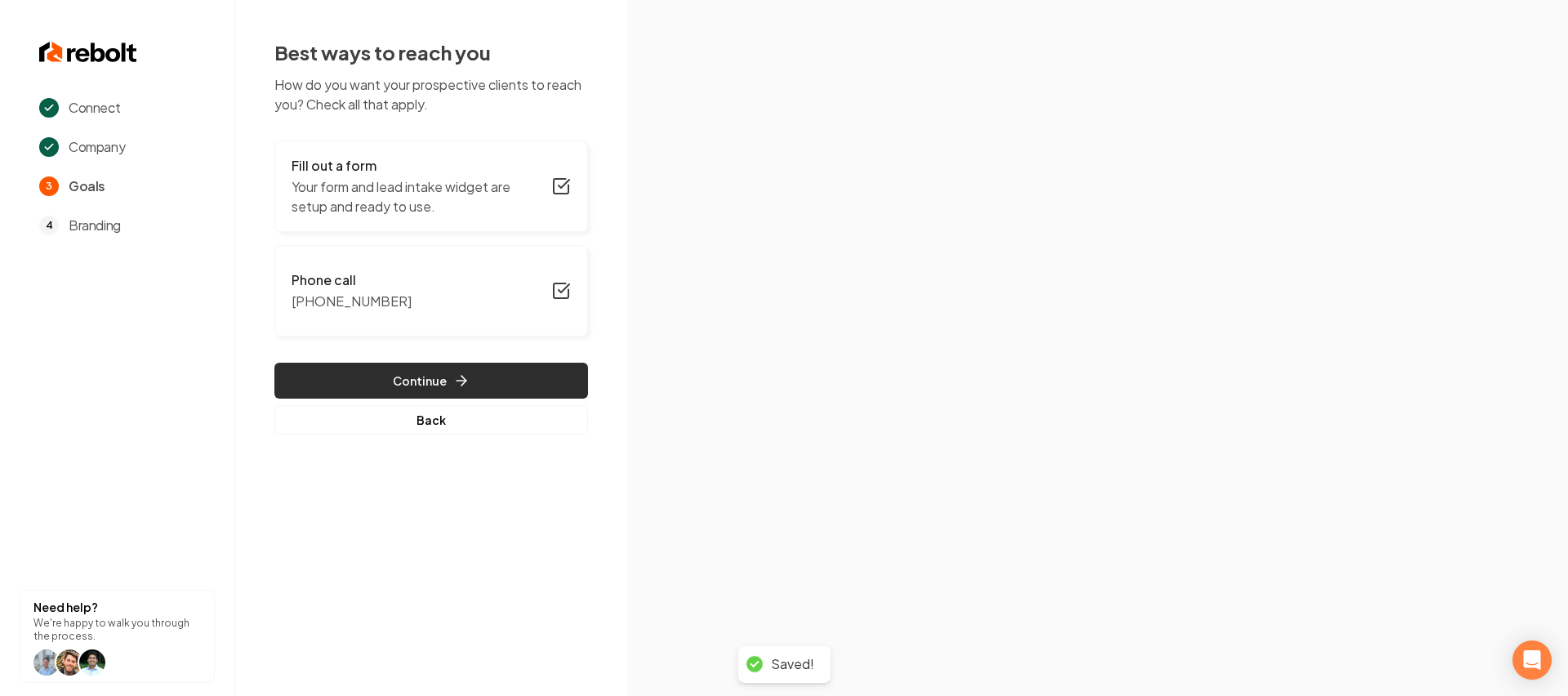
click at [453, 374] on icon "button" at bounding box center [460, 380] width 16 height 16
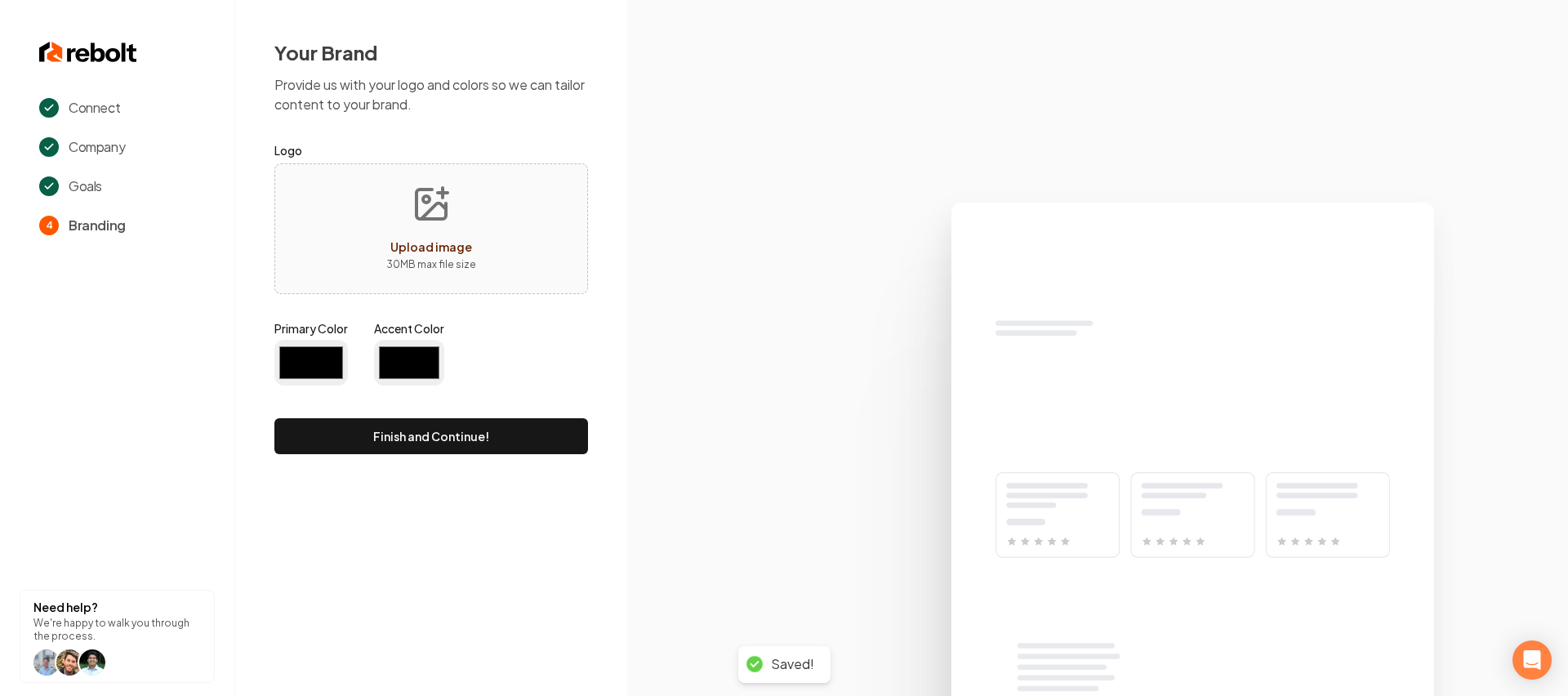
type input "#194d33"
type input "#70be00"
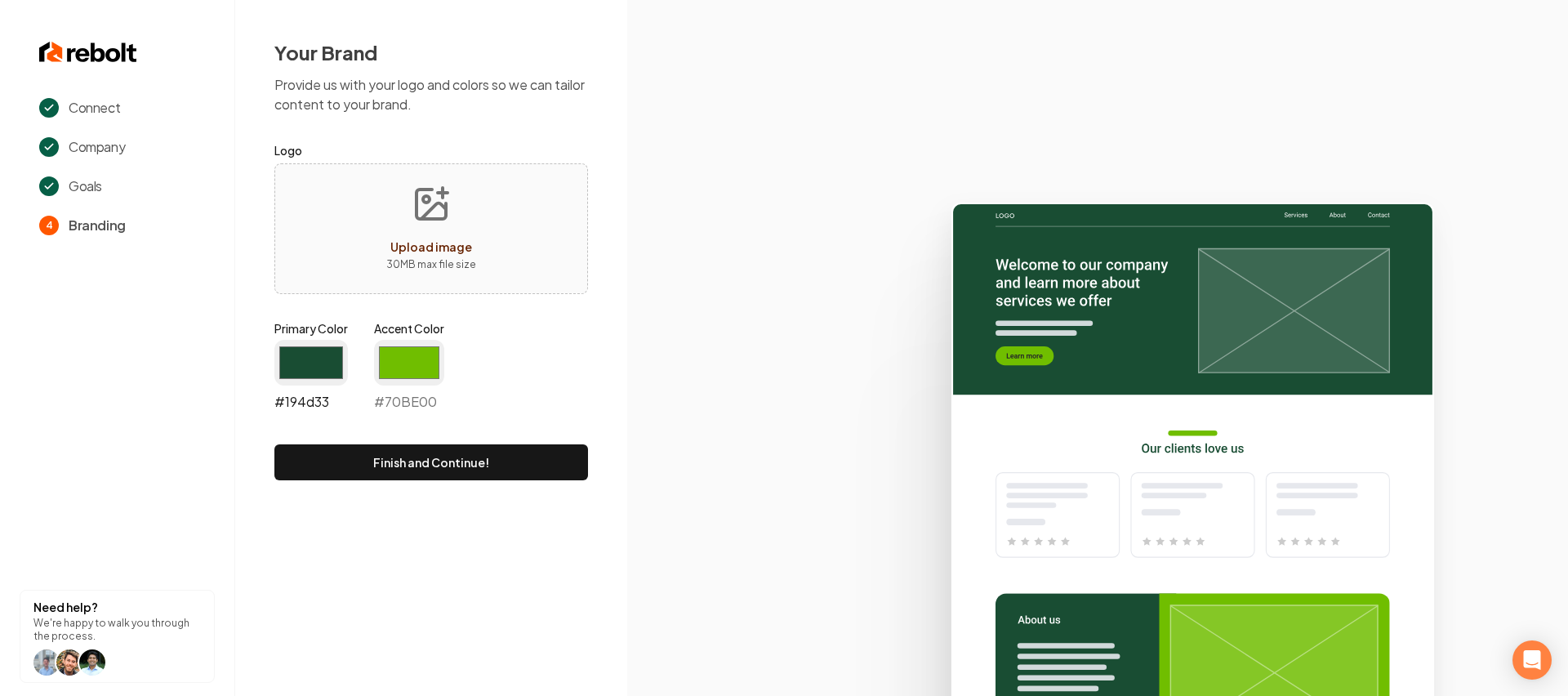
click at [316, 361] on input "#194d33" at bounding box center [311, 362] width 74 height 46
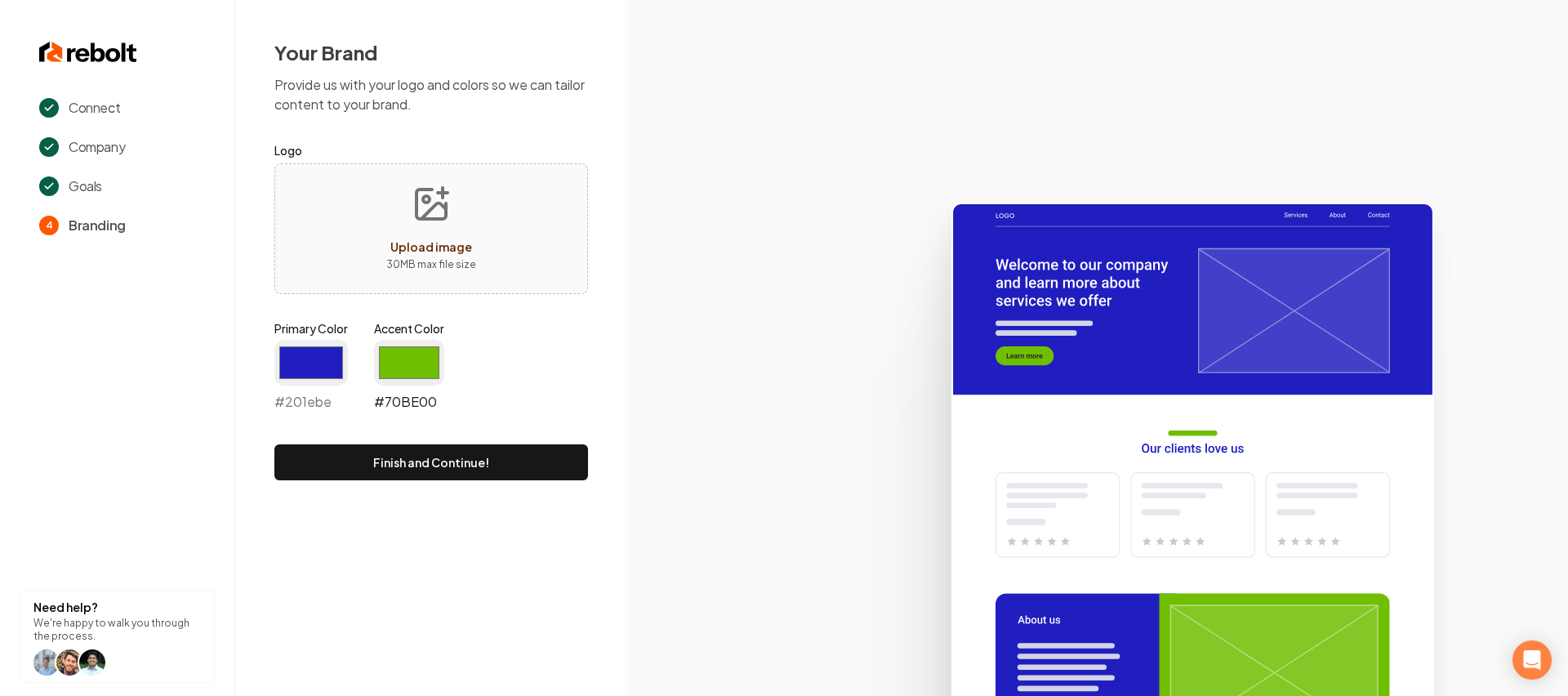
type input "#201ebe"
click at [410, 366] on input "#70be00" at bounding box center [409, 362] width 70 height 46
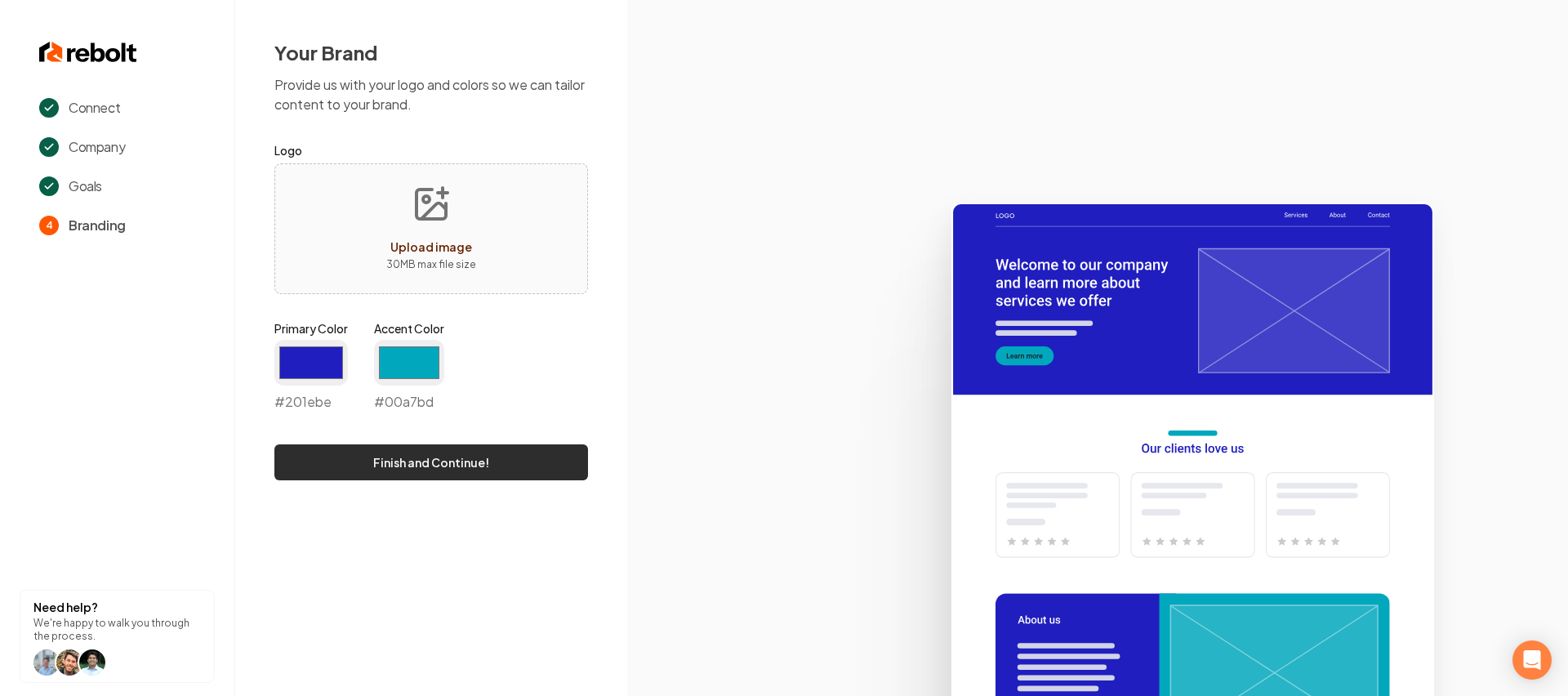
type input "#00a7bd"
click at [583, 458] on button "Finish and Continue!" at bounding box center [430, 462] width 313 height 36
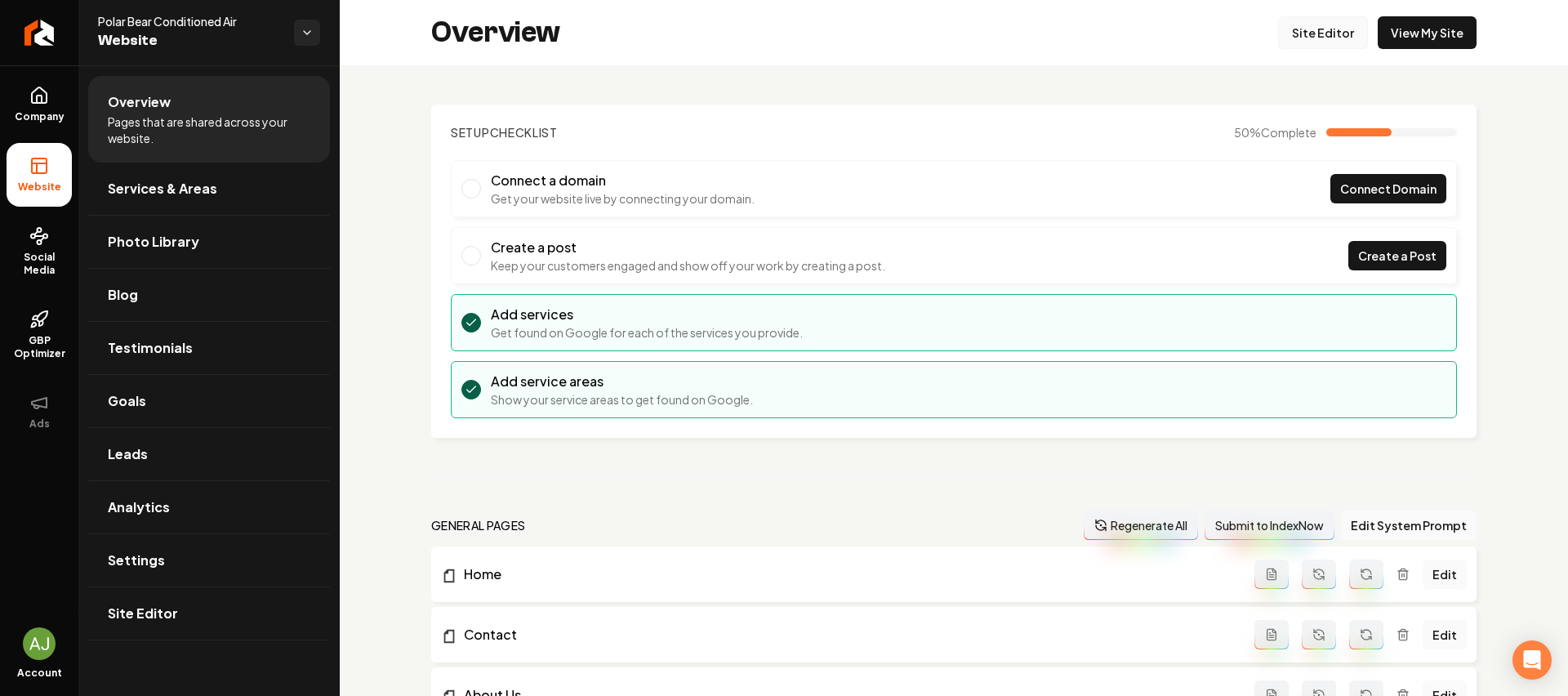
click at [1316, 20] on link "Site Editor" at bounding box center [1323, 32] width 90 height 33
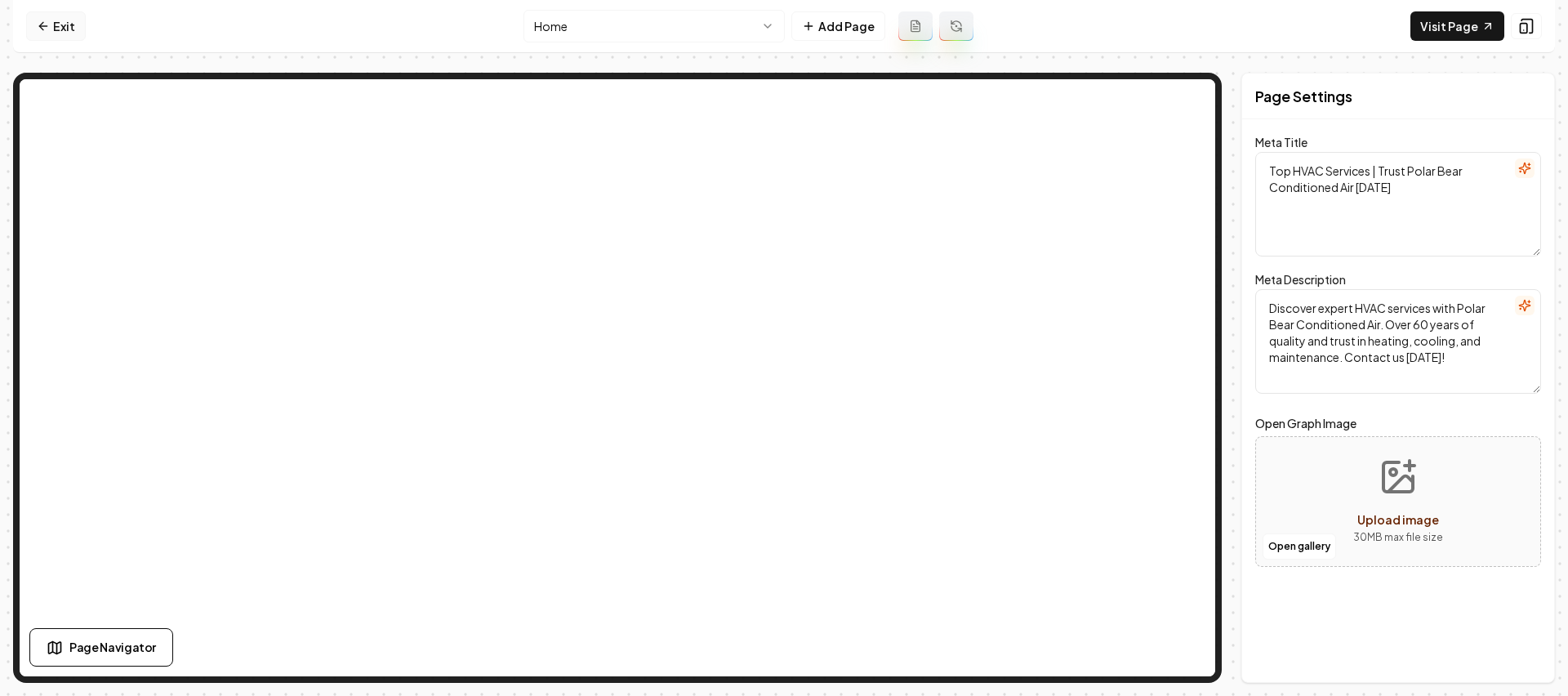
click at [54, 25] on link "Exit" at bounding box center [56, 25] width 60 height 29
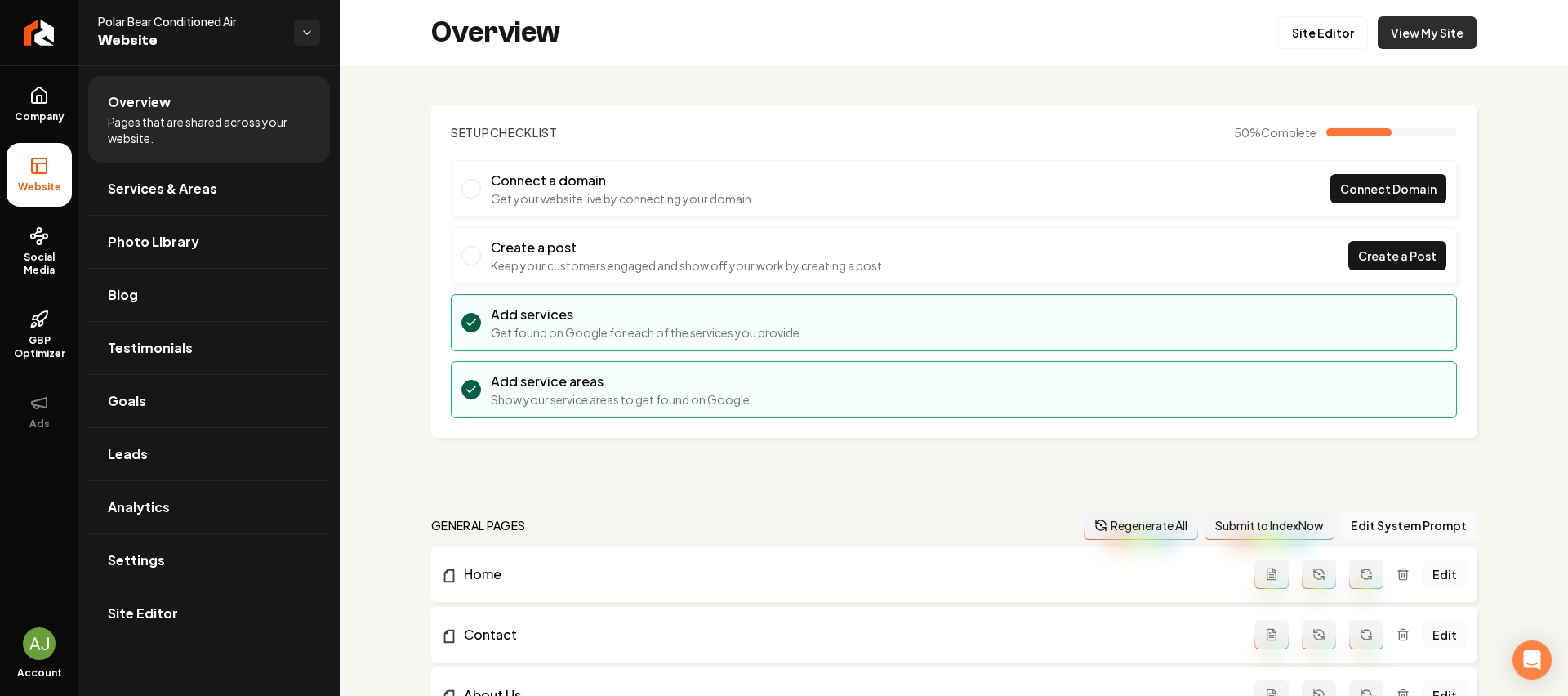
click at [1423, 42] on link "View My Site" at bounding box center [1427, 32] width 99 height 33
click at [1332, 39] on link "Site Editor" at bounding box center [1323, 32] width 90 height 33
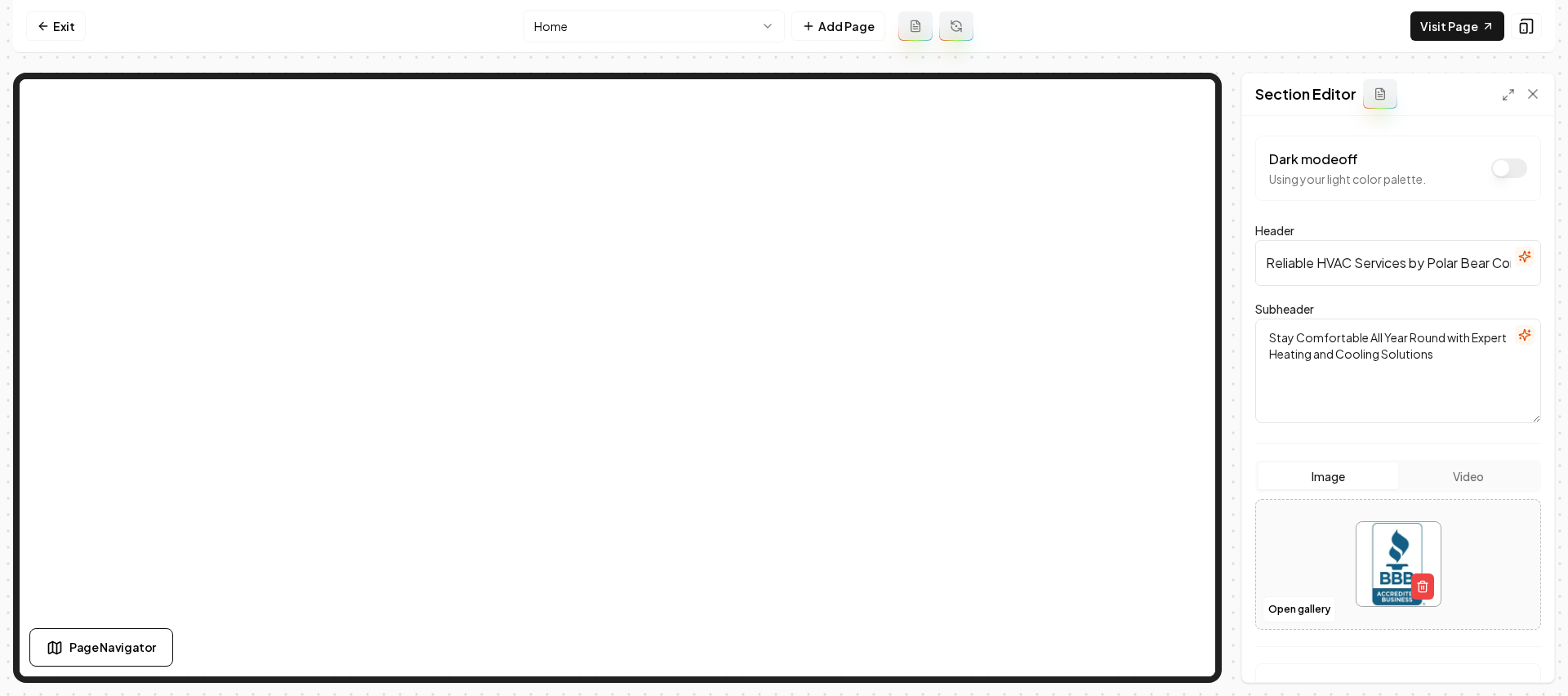
drag, startPoint x: 112, startPoint y: 22, endPoint x: 92, endPoint y: 21, distance: 20.0
click at [112, 22] on nav "Exit Home Add Page Visit Page" at bounding box center [784, 26] width 1542 height 53
click at [80, 21] on link "Exit" at bounding box center [56, 25] width 60 height 29
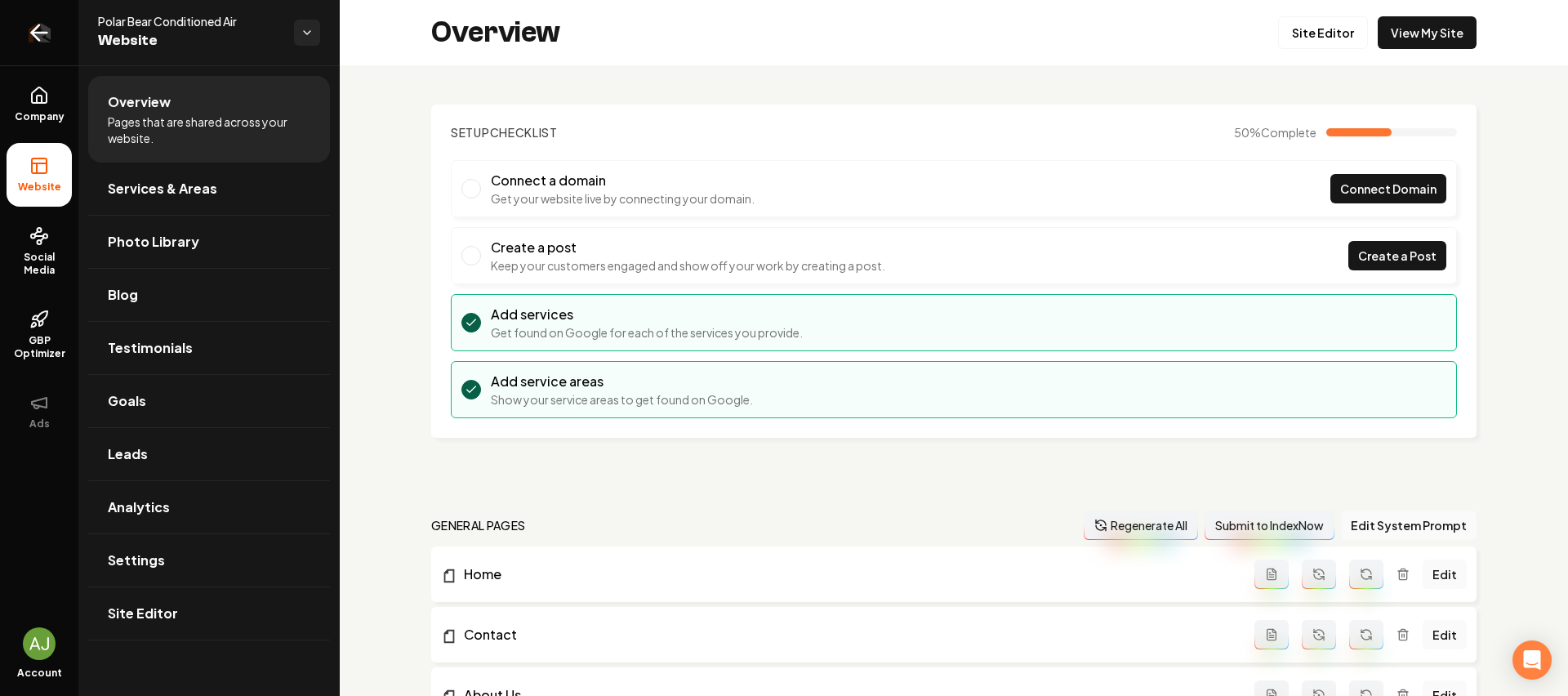
click at [50, 31] on img "Return to dashboard" at bounding box center [39, 32] width 22 height 20
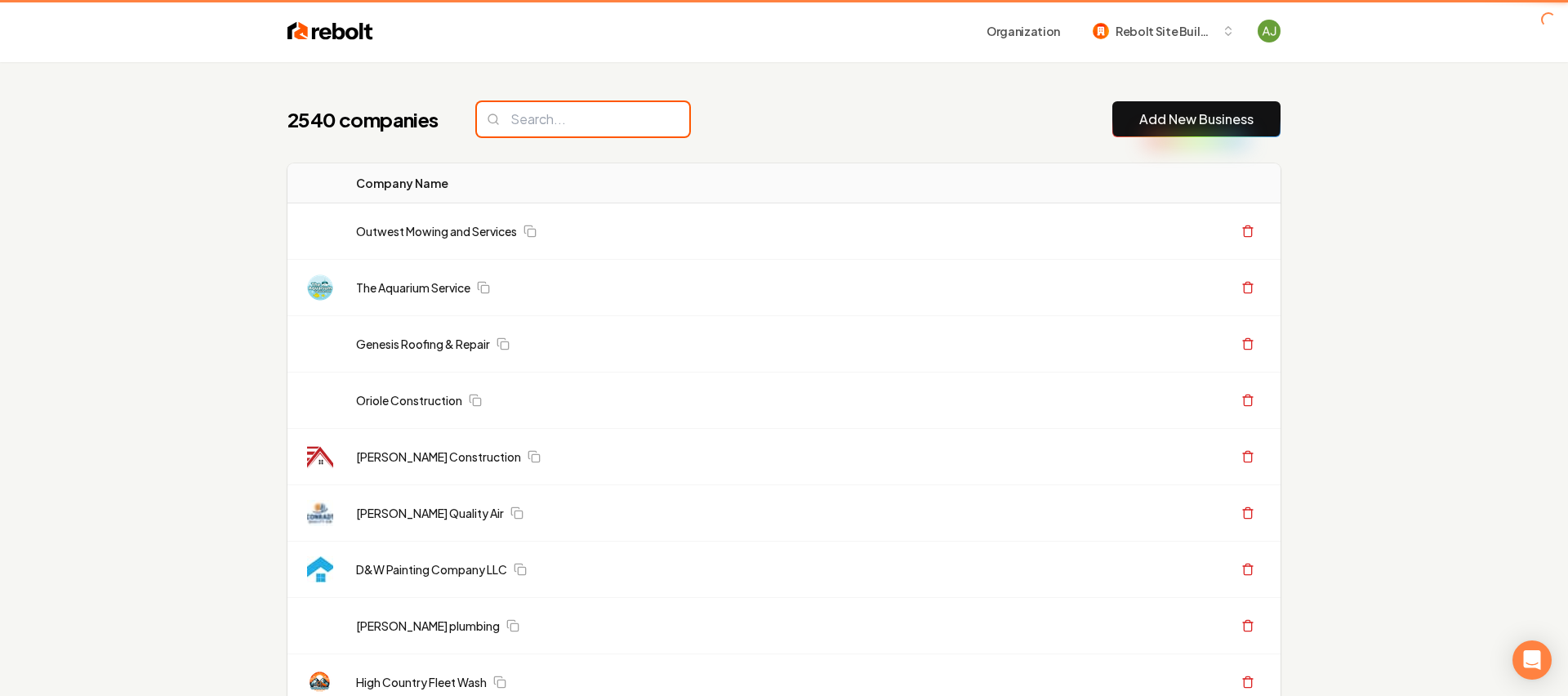
click at [516, 105] on input "search" at bounding box center [583, 119] width 212 height 35
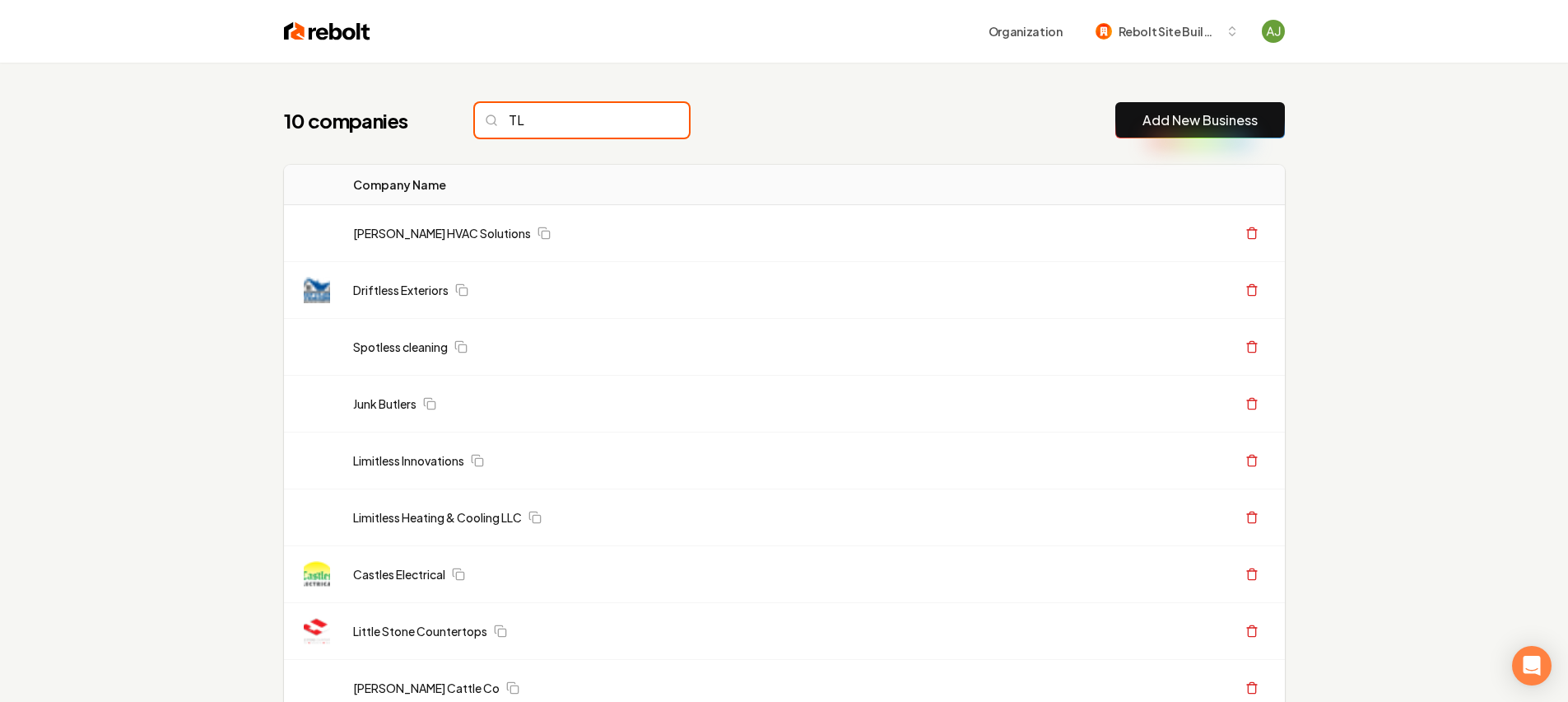
type input "T"
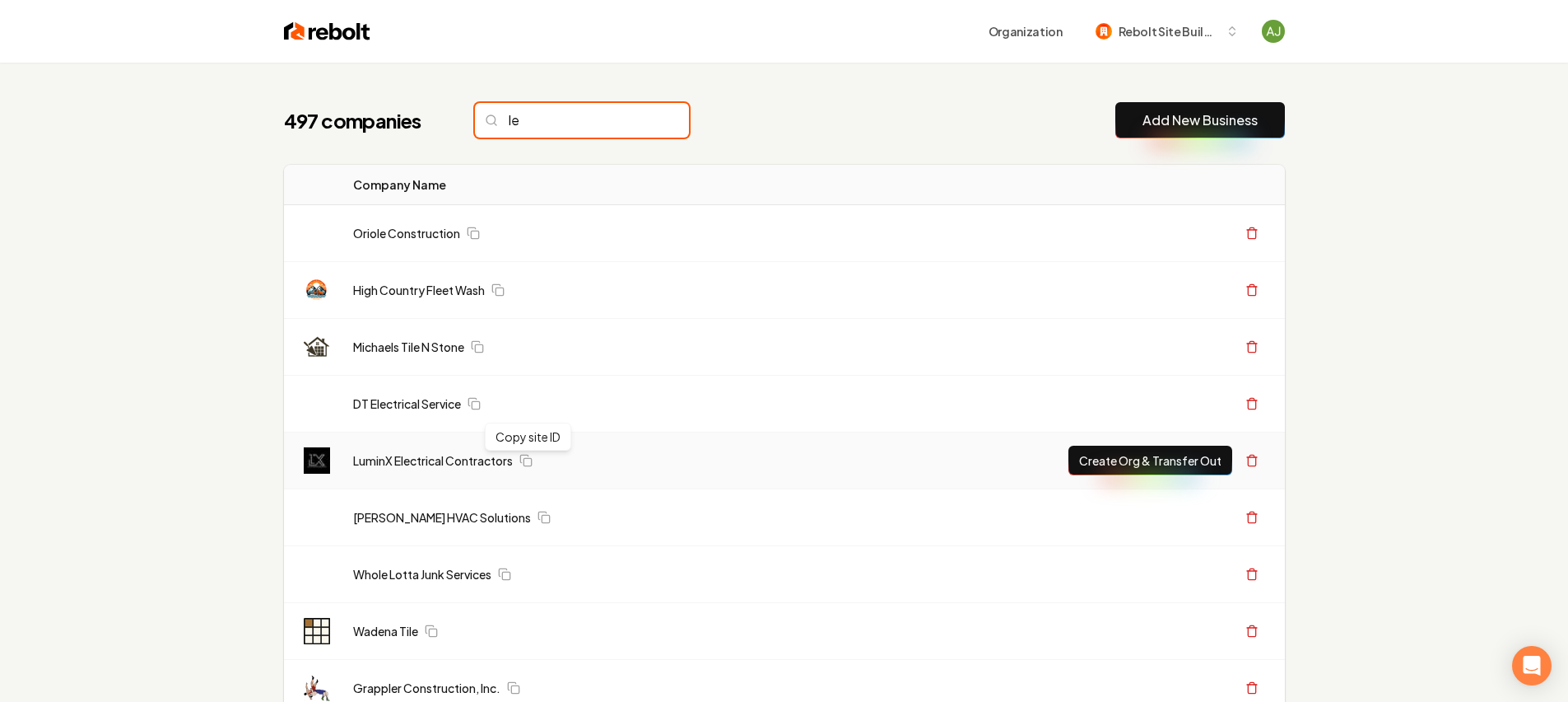
type input "l"
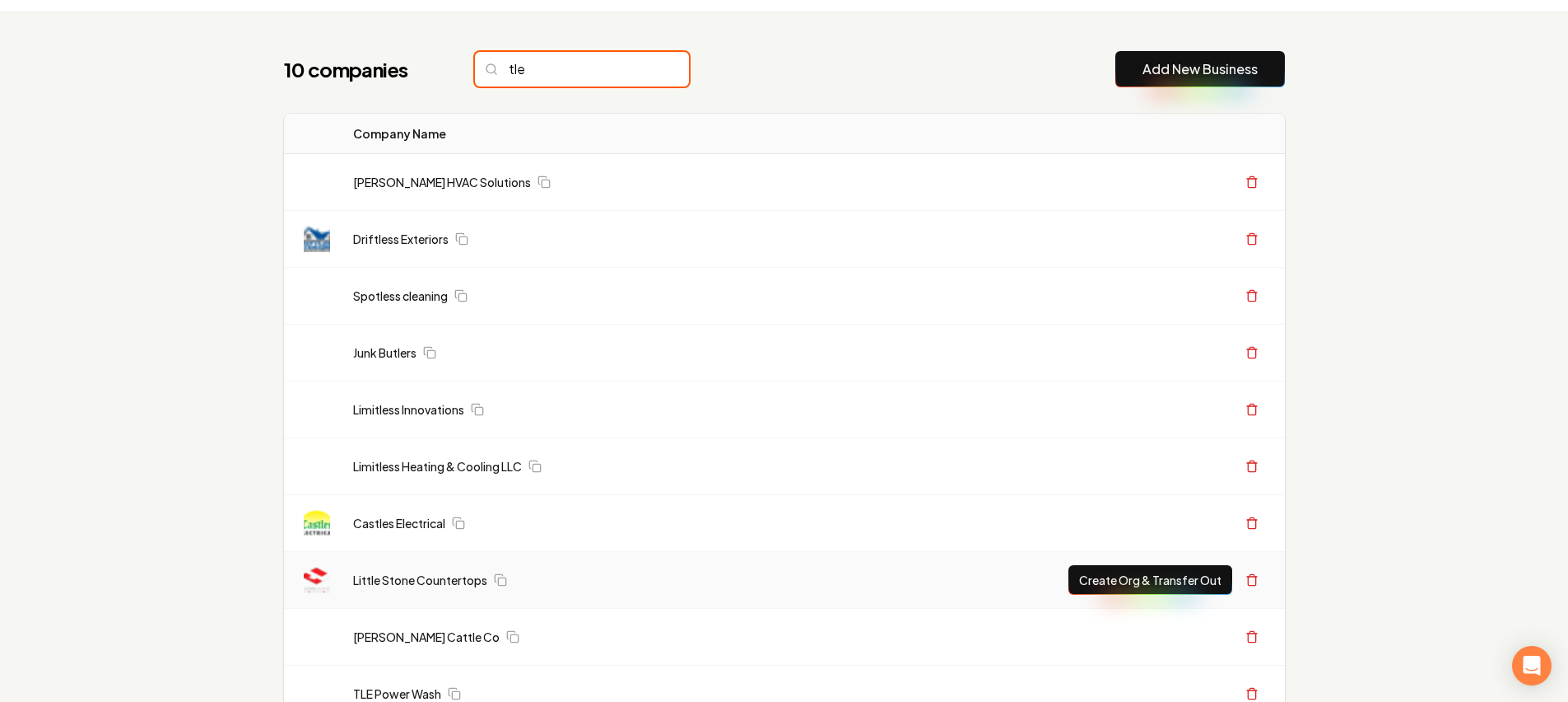
scroll to position [176, 0]
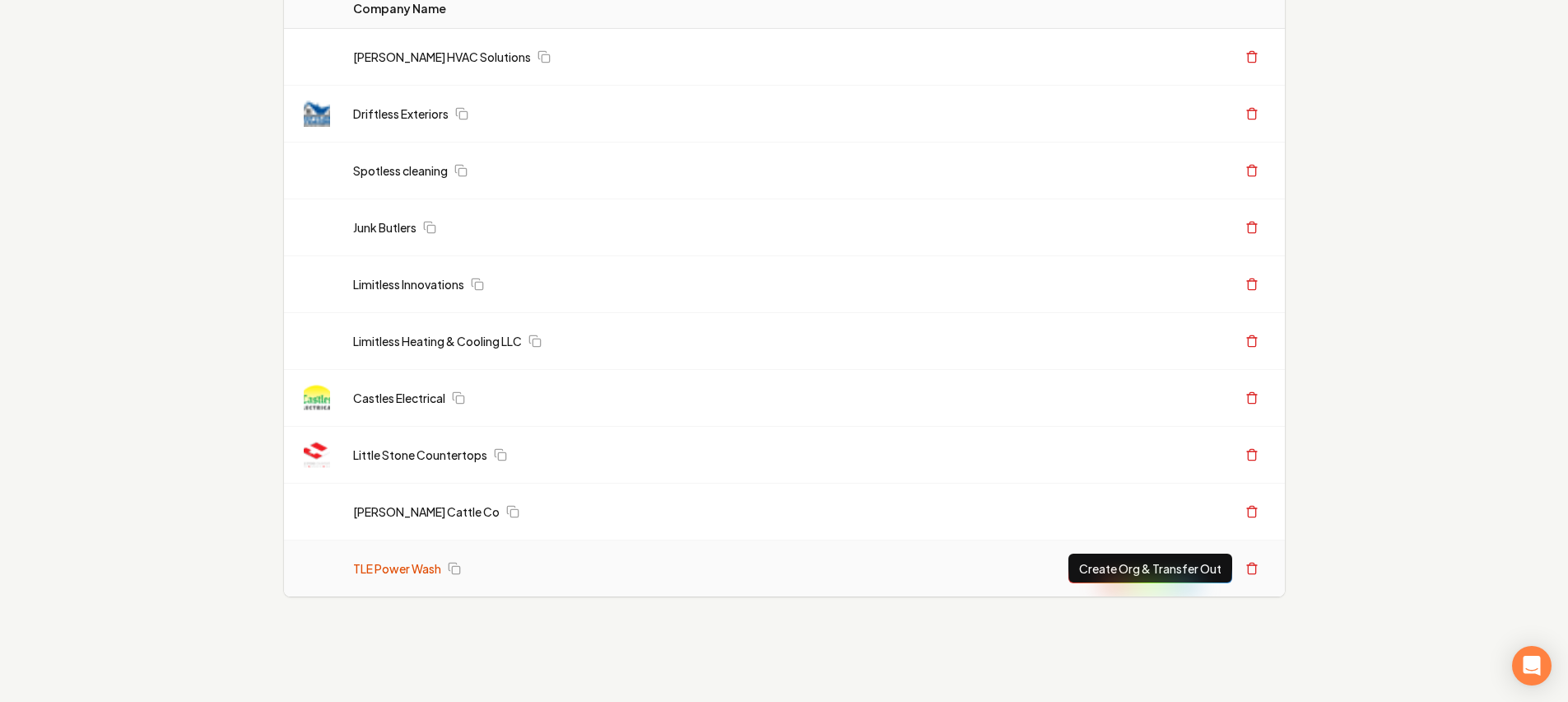
type input "tle"
click at [409, 563] on link "TLE Power Wash" at bounding box center [396, 567] width 88 height 16
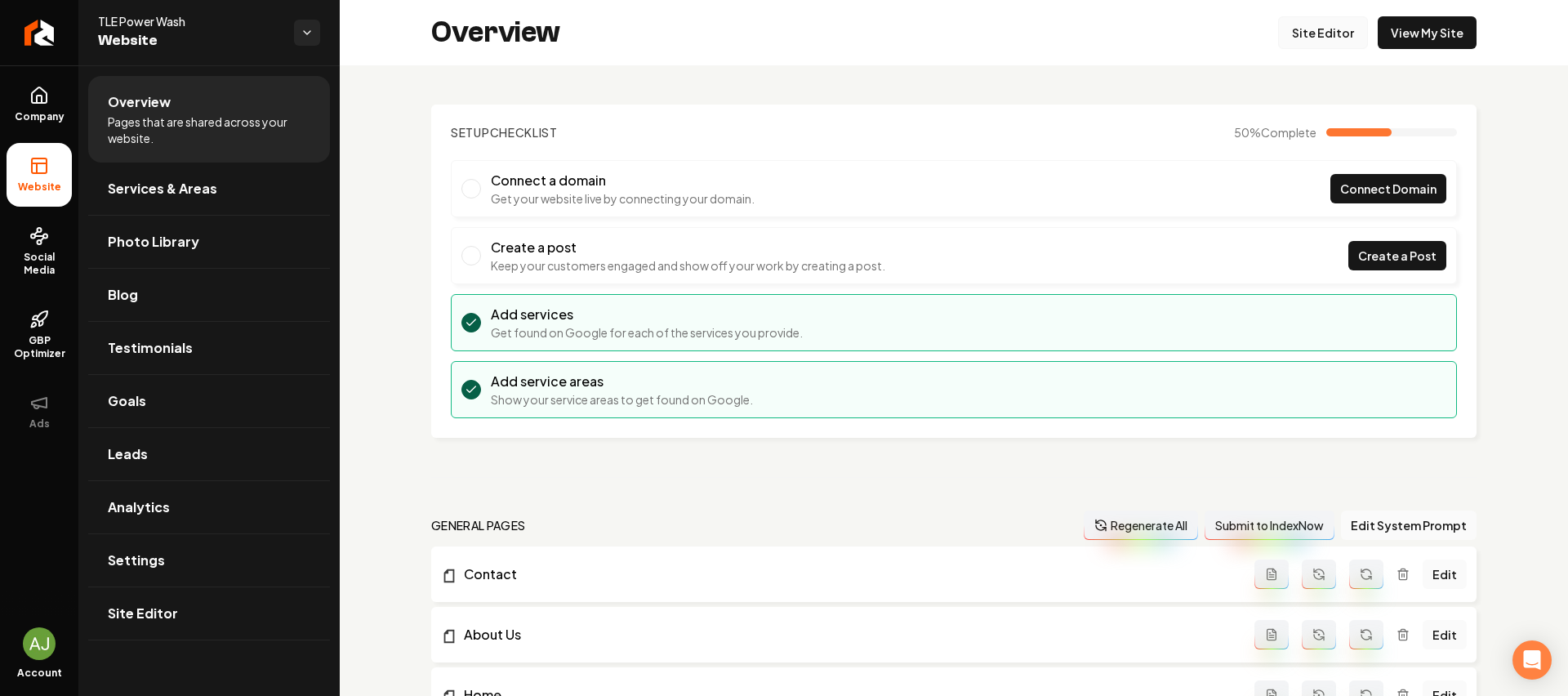
click at [1315, 32] on link "Site Editor" at bounding box center [1323, 32] width 90 height 33
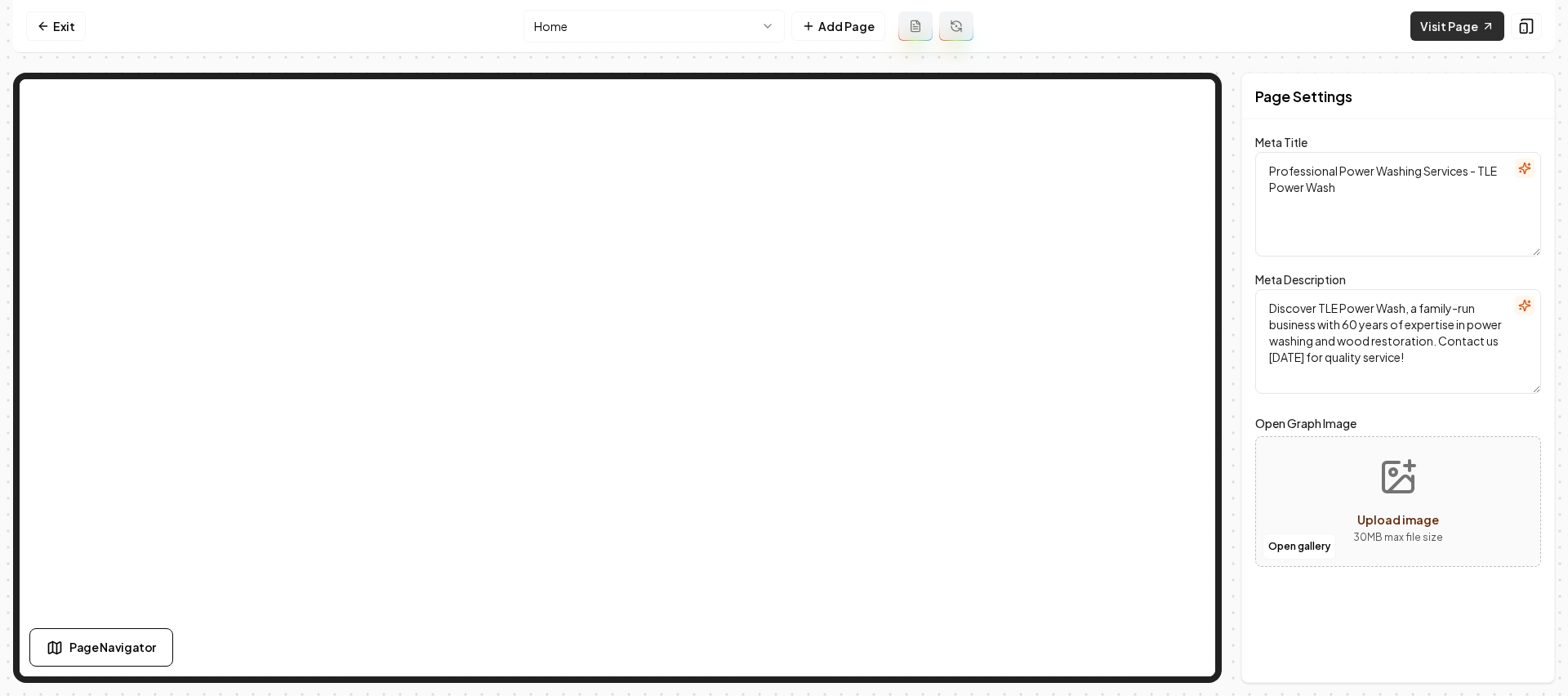
click at [1481, 35] on link "Visit Page" at bounding box center [1457, 25] width 94 height 29
